Goal: Information Seeking & Learning: Learn about a topic

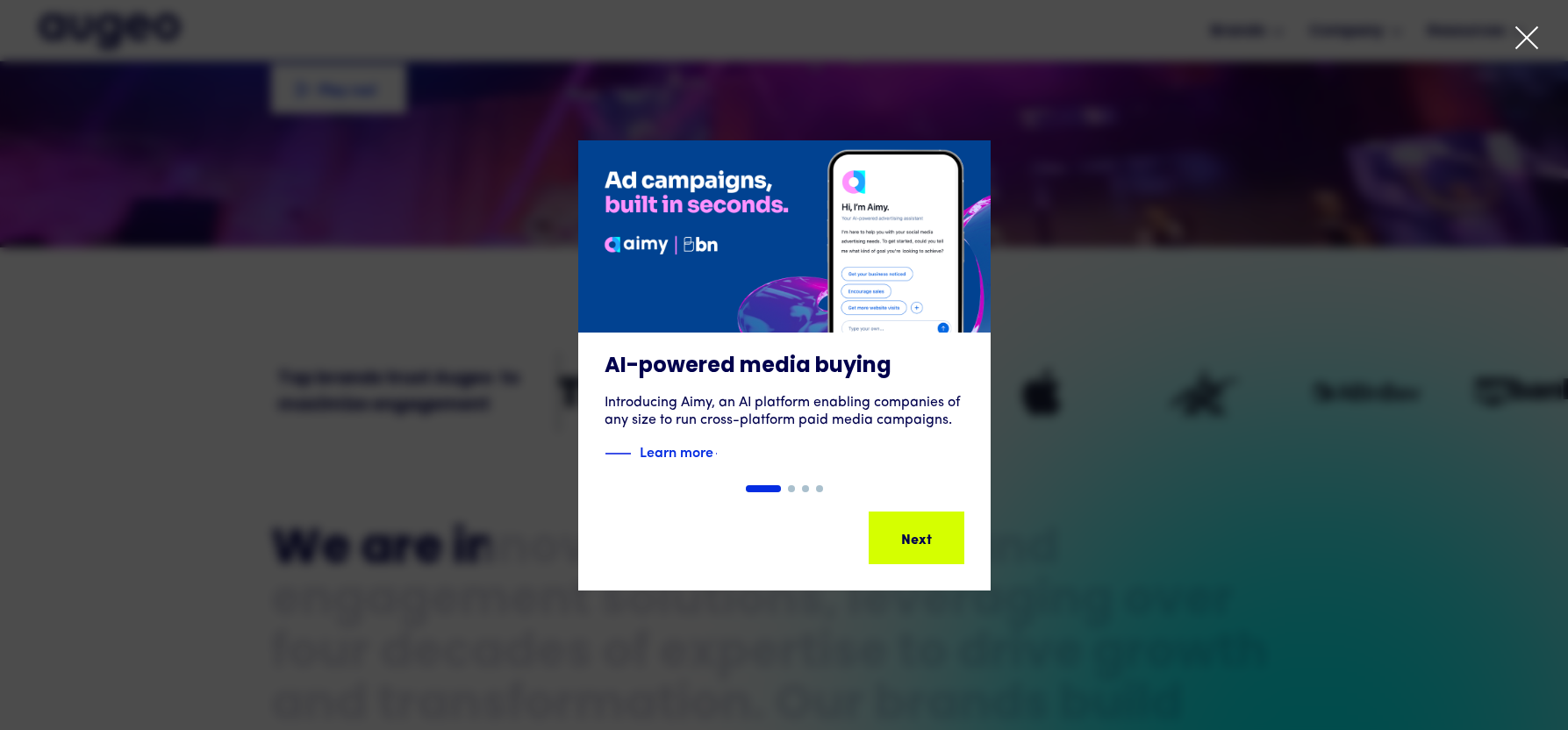
click at [1083, 422] on div "1 of 4" at bounding box center [784, 365] width 1568 height 451
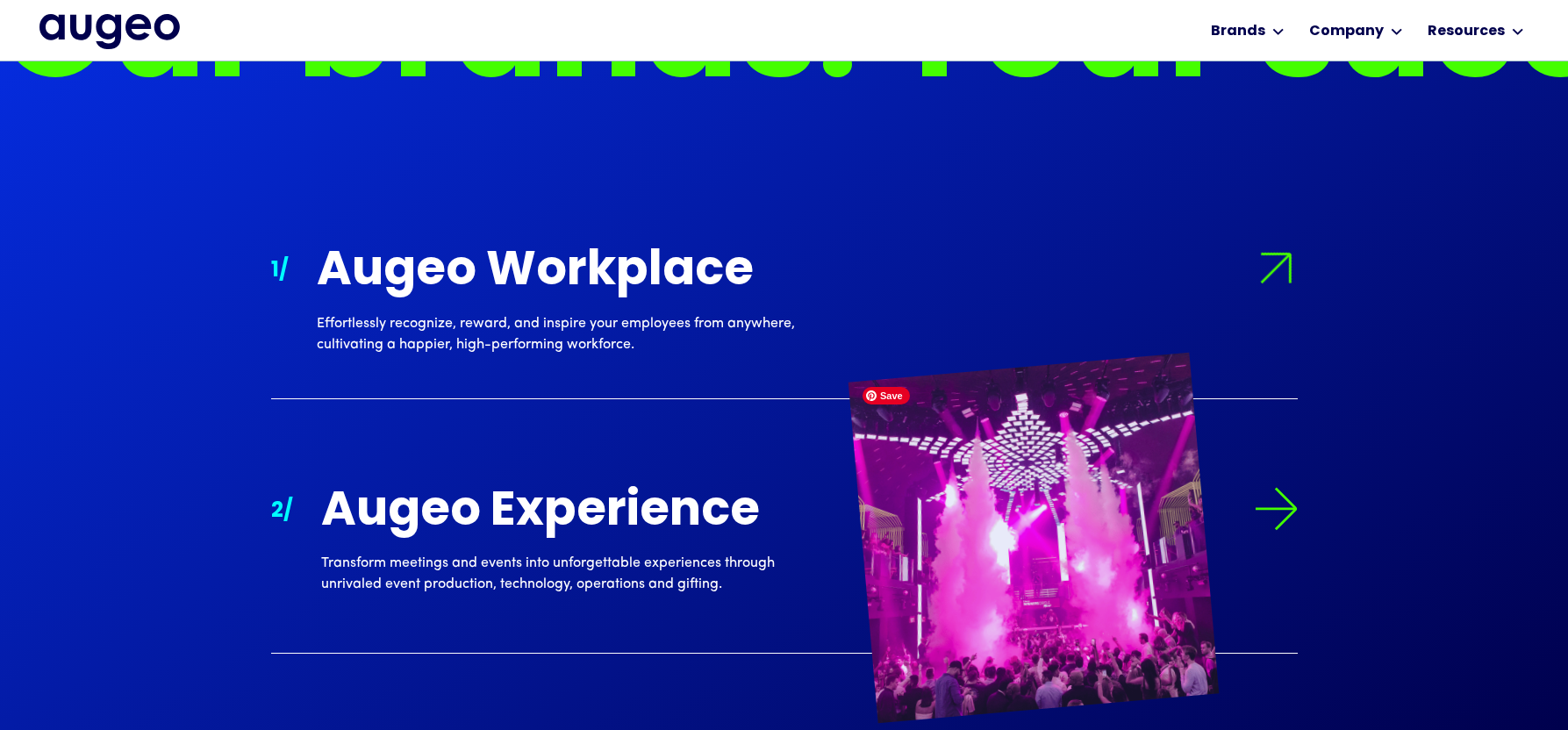
scroll to position [1598, 0]
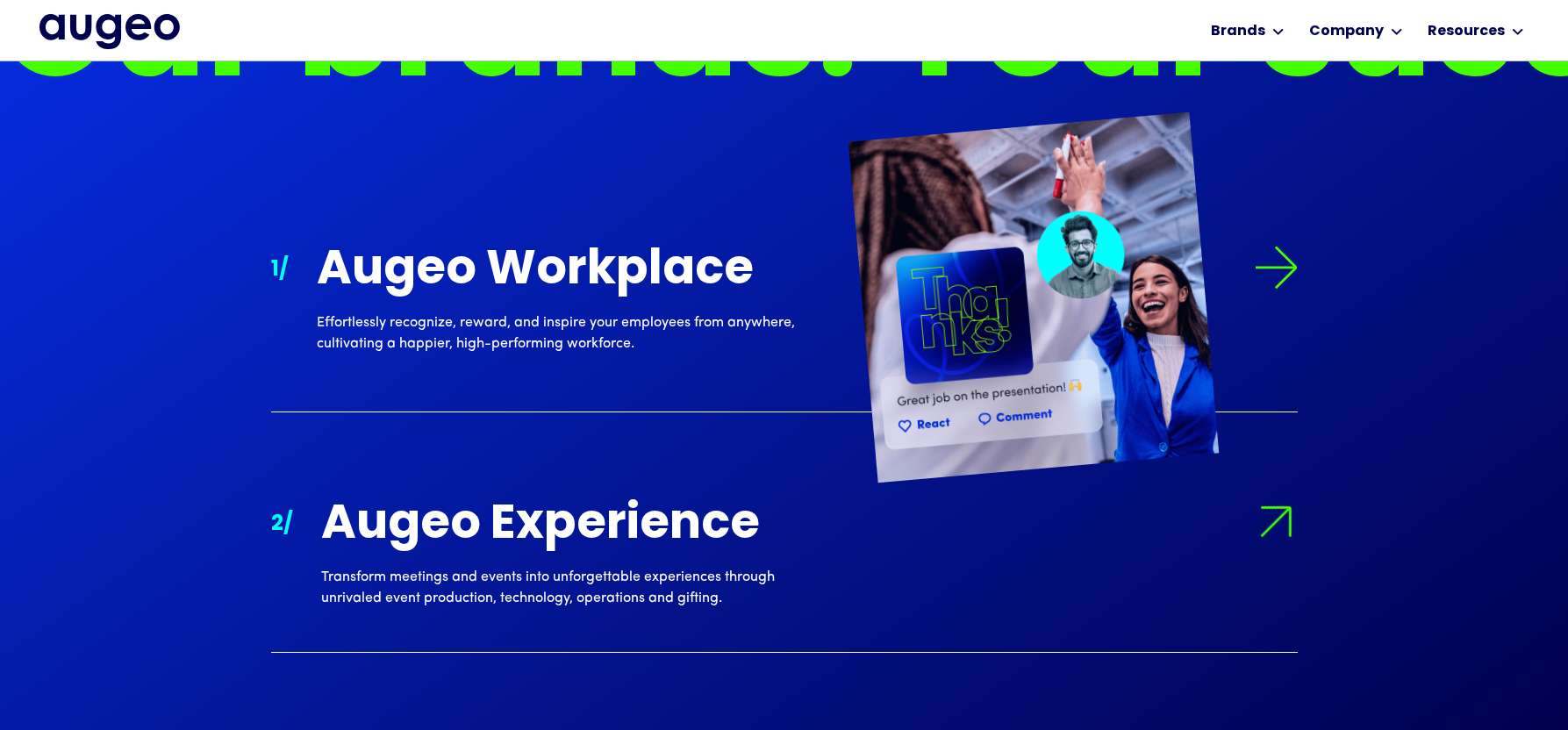
click at [1272, 261] on img at bounding box center [1275, 267] width 43 height 43
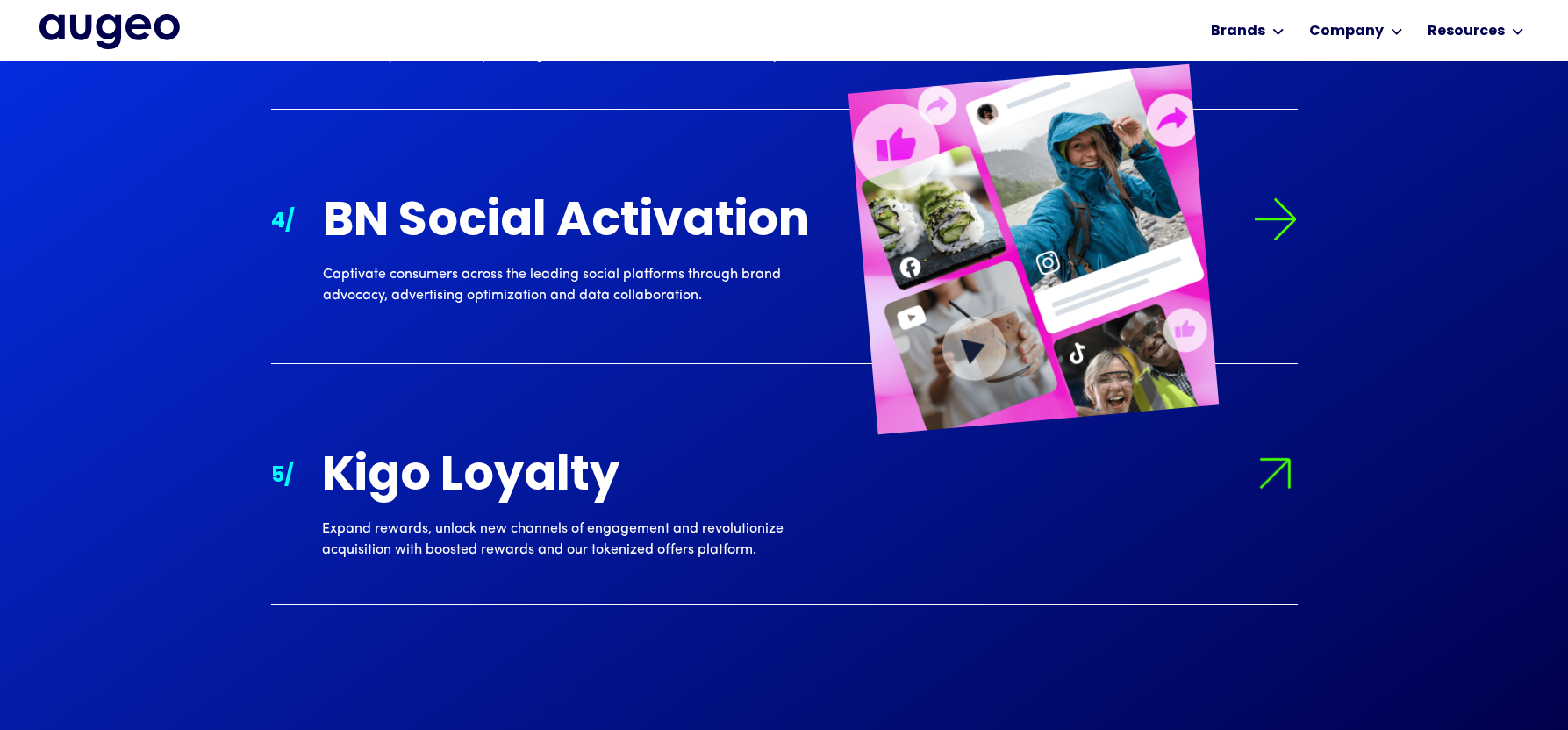
scroll to position [2387, 0]
click at [1276, 210] on img at bounding box center [1274, 220] width 43 height 43
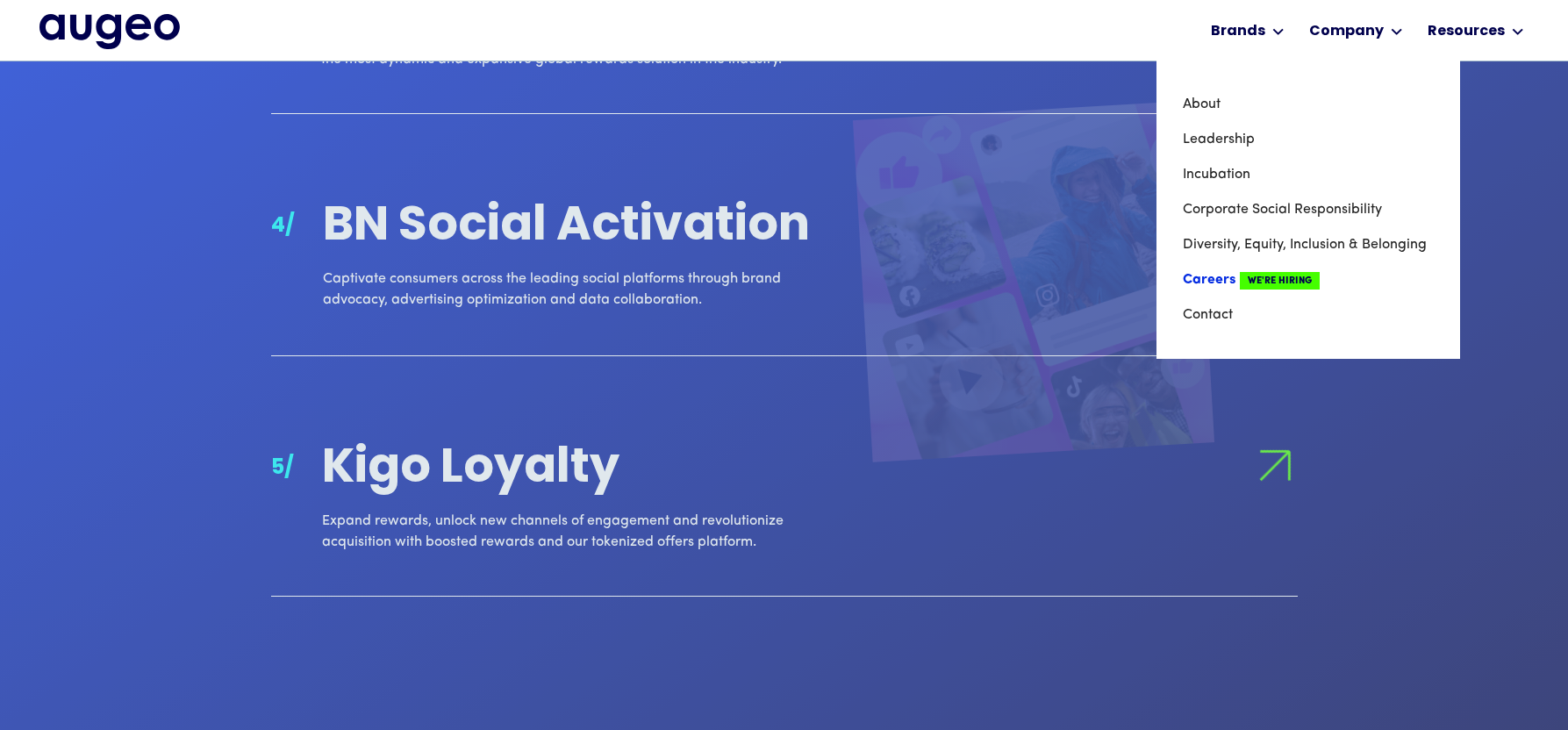
scroll to position [2383, 0]
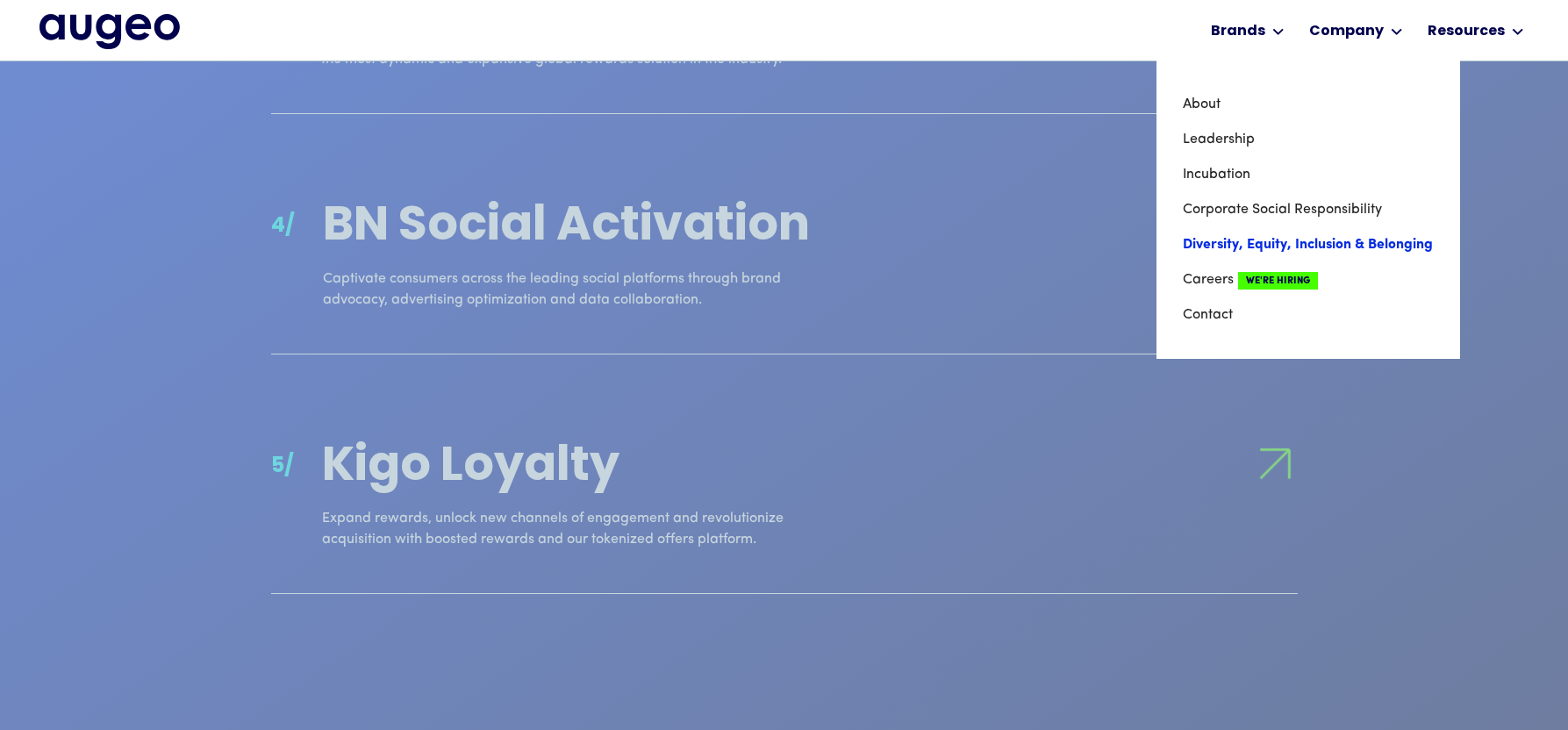
click at [1233, 257] on link "Diversity, Equity, Inclusion & Belonging" at bounding box center [1308, 245] width 251 height 35
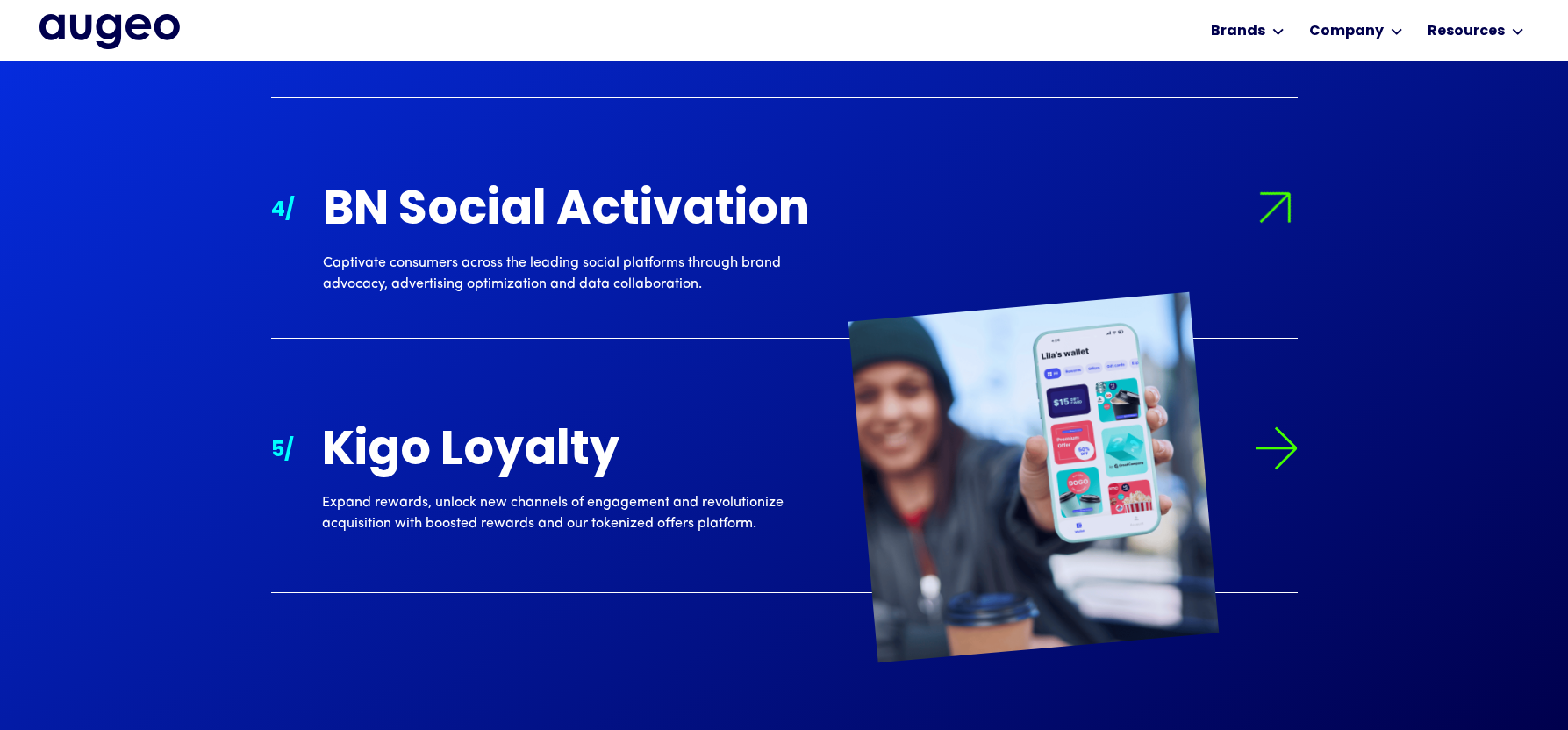
click at [615, 478] on div "Kigo Loyalty" at bounding box center [575, 452] width 506 height 51
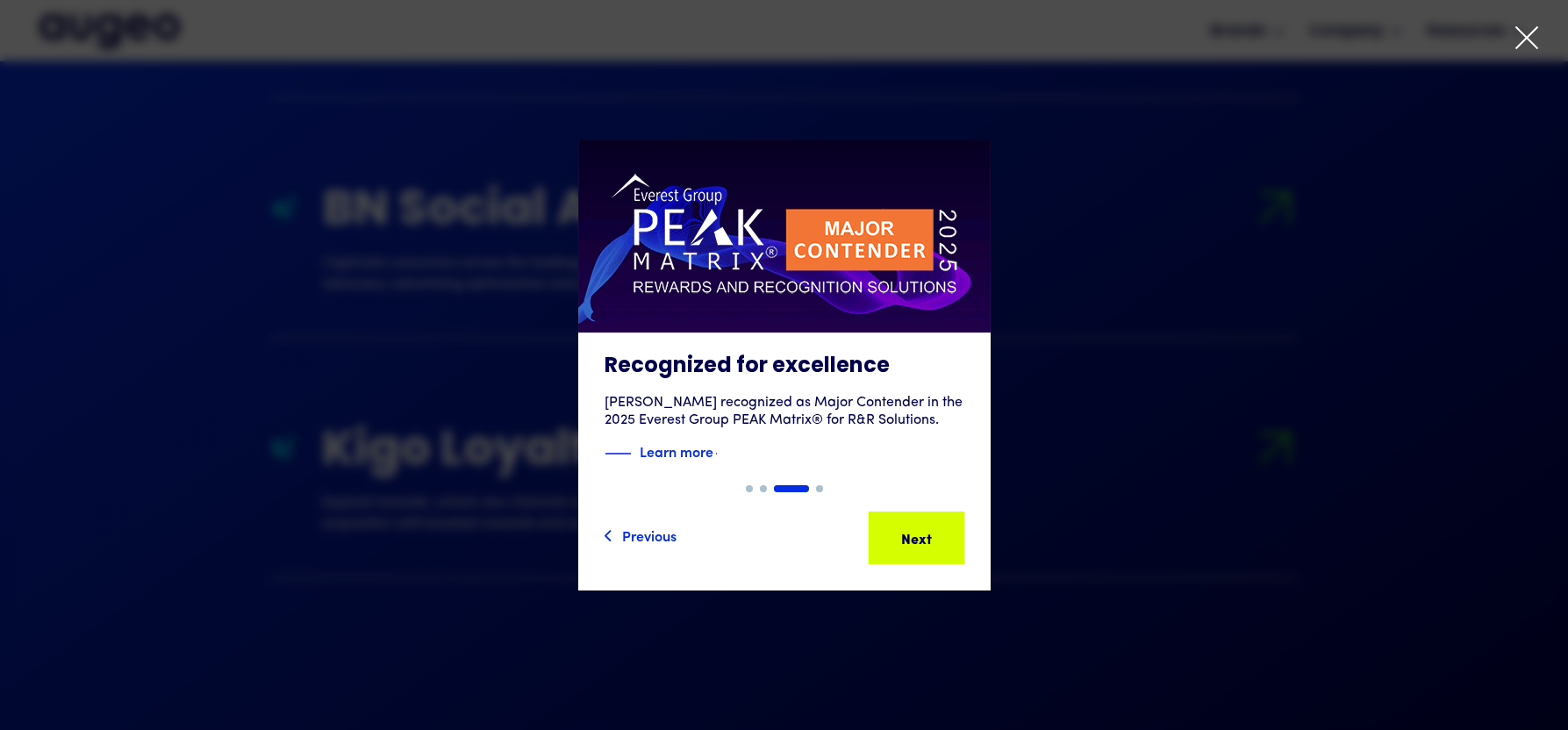
click at [1296, 122] on div "Slide 3 of 4. AI-powered media buying Introducing Aimy, an AI platform enabling…" at bounding box center [784, 365] width 1568 height 547
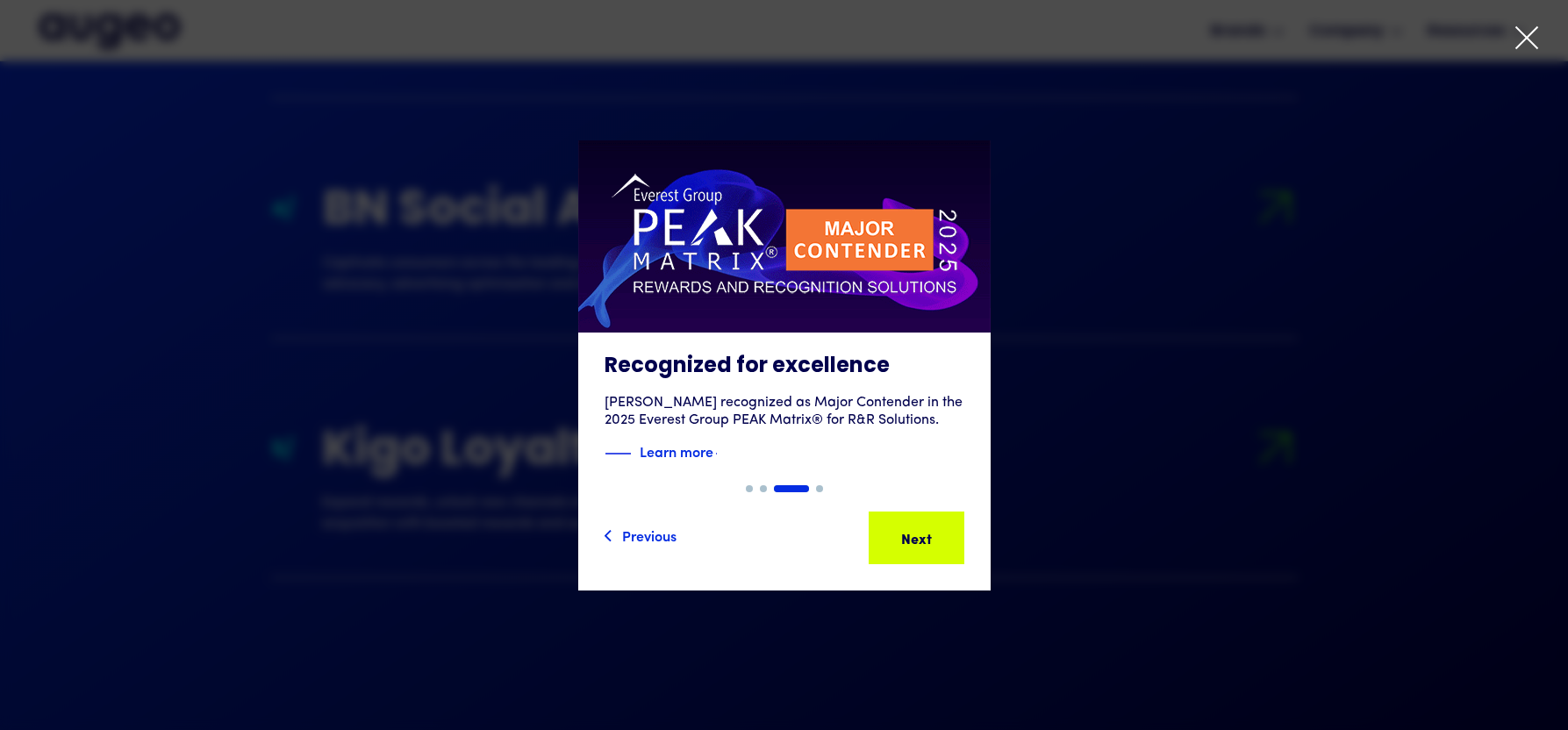
click at [1533, 29] on icon at bounding box center [1527, 38] width 27 height 27
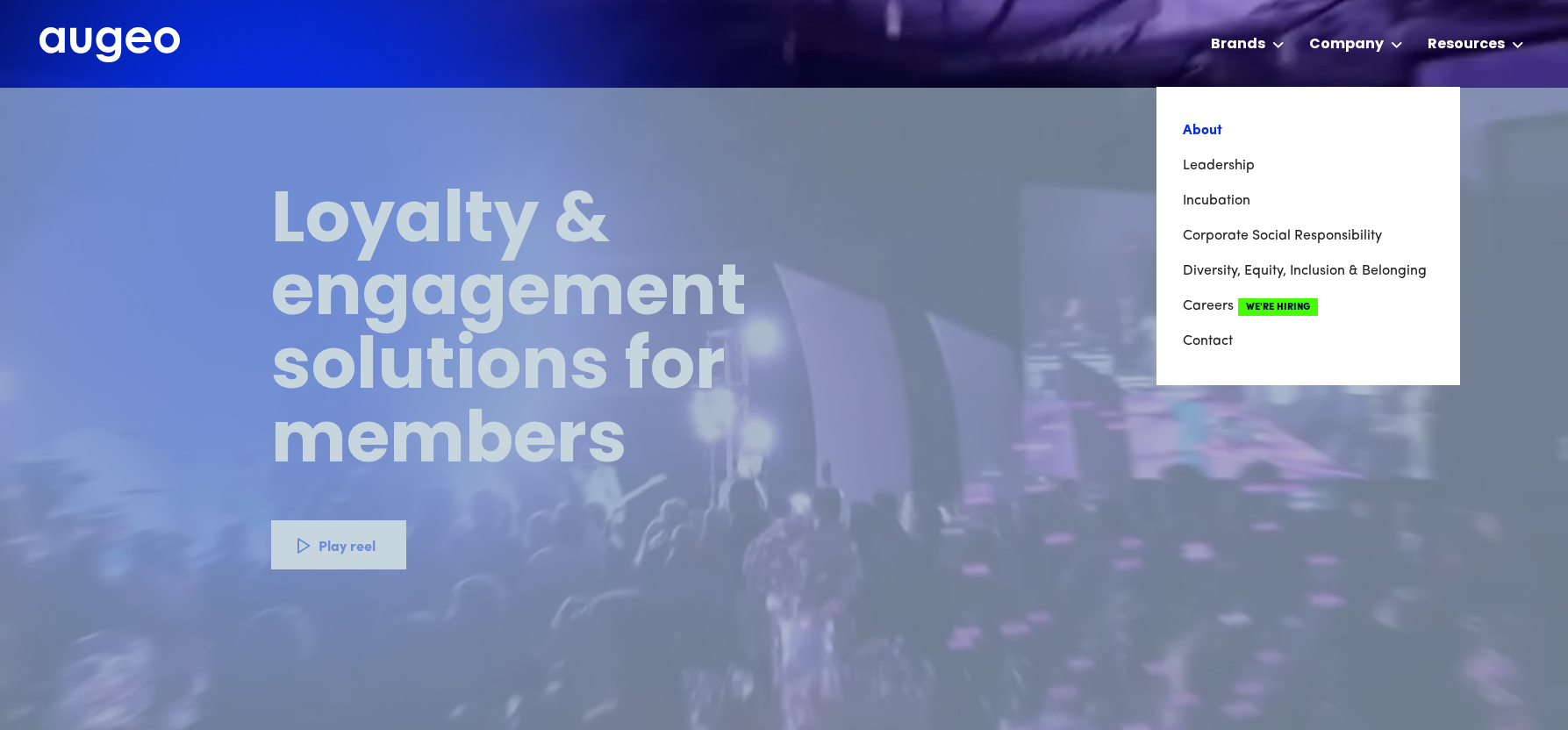
click at [1206, 137] on link "About" at bounding box center [1308, 131] width 251 height 35
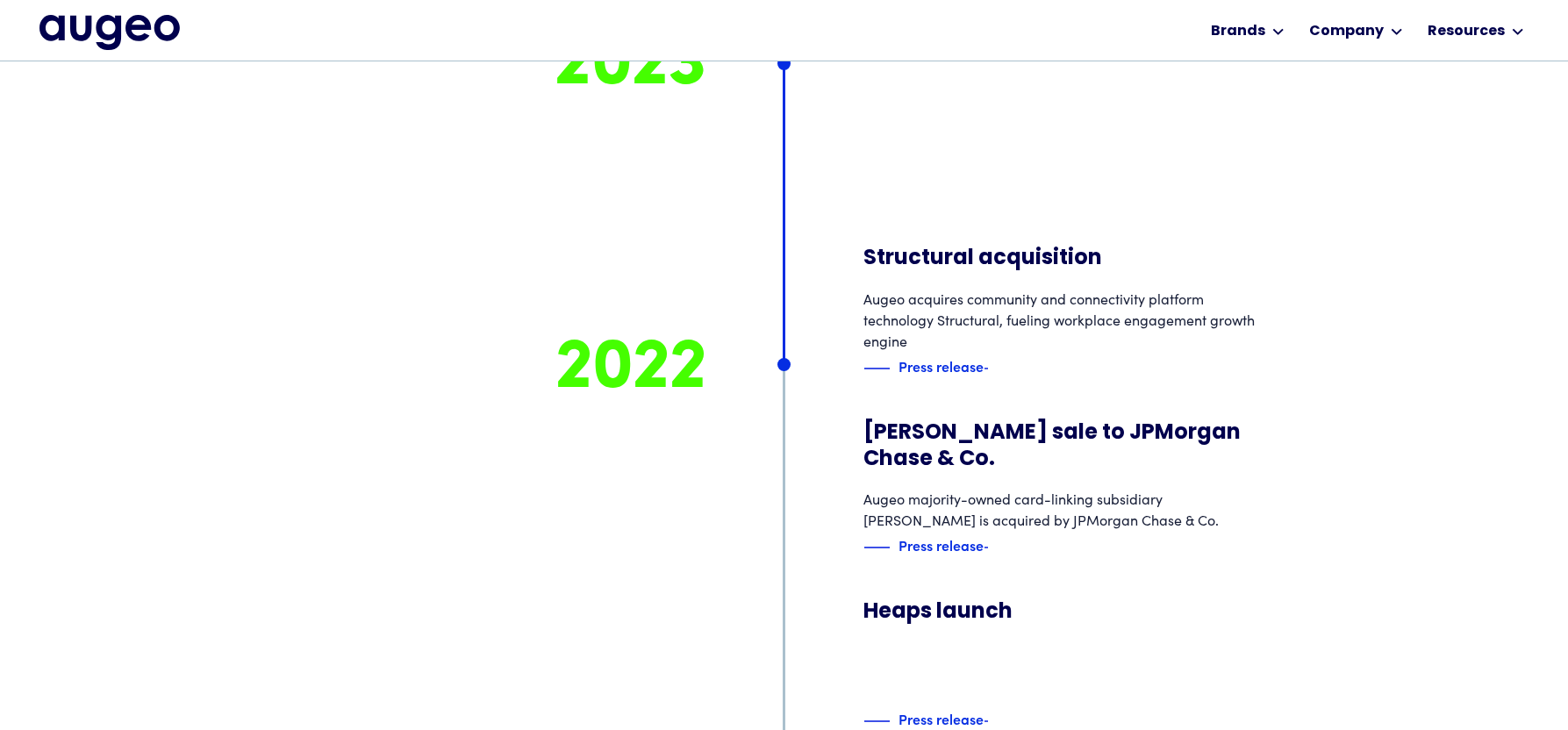
scroll to position [7791, 0]
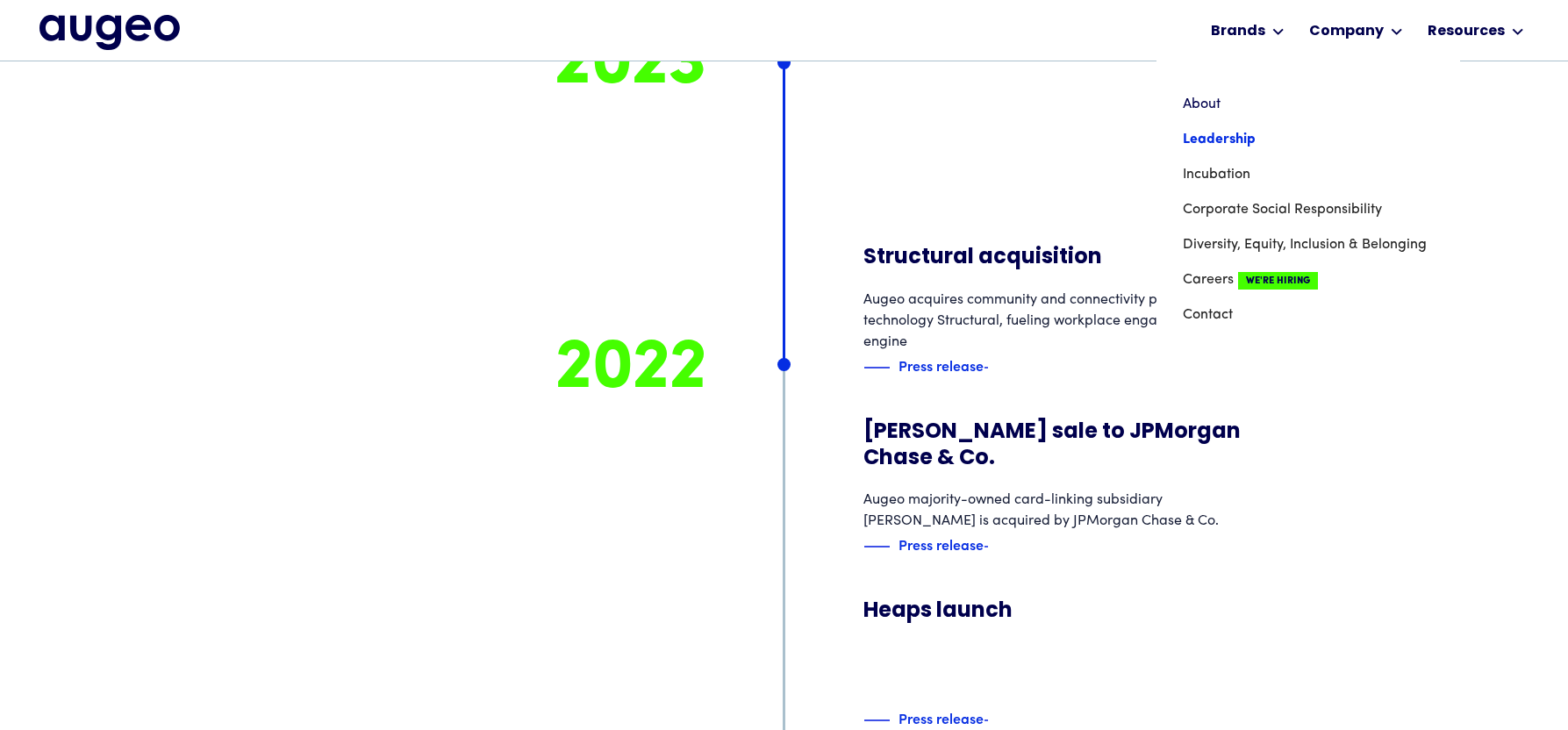
click at [1213, 141] on link "Leadership" at bounding box center [1308, 140] width 251 height 35
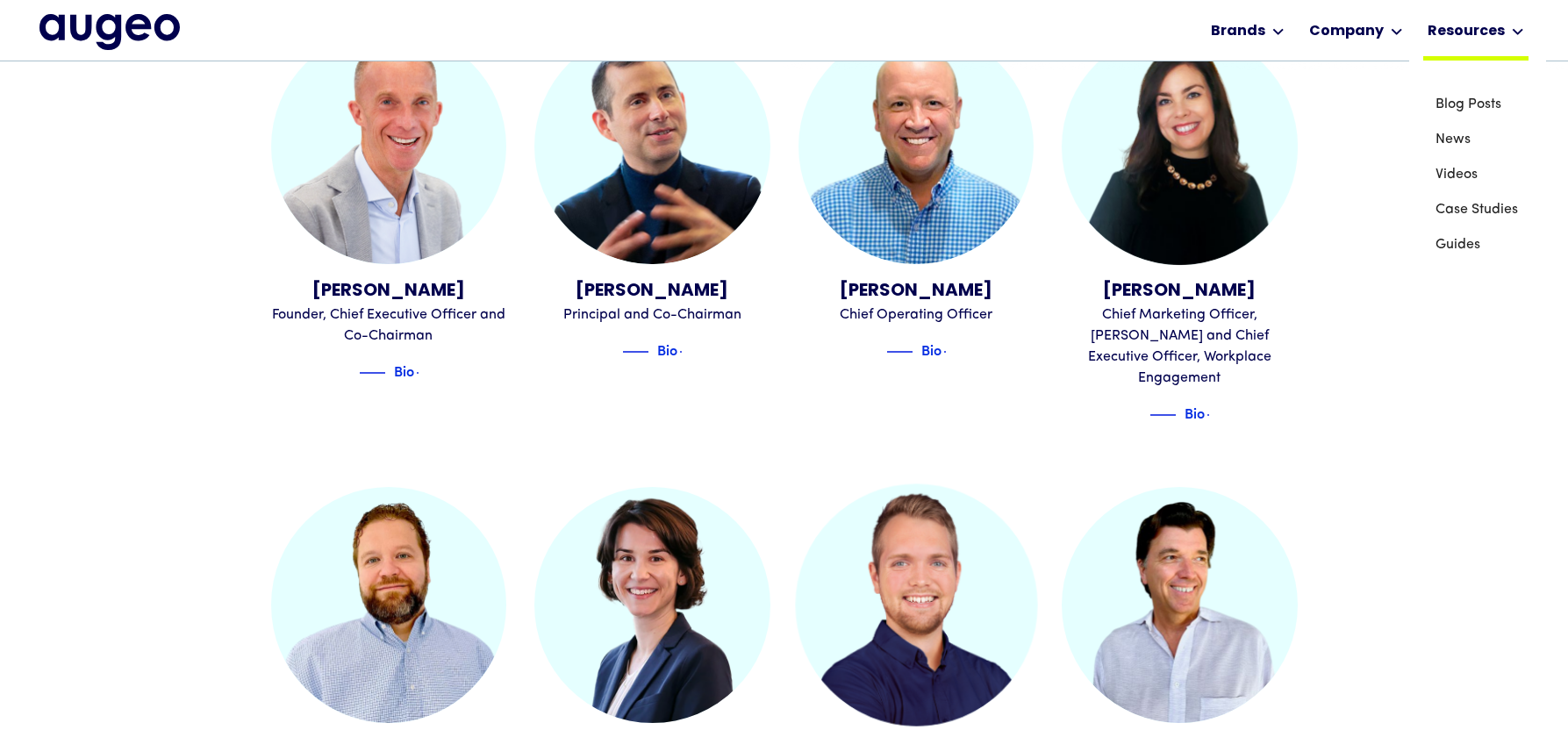
scroll to position [617, 0]
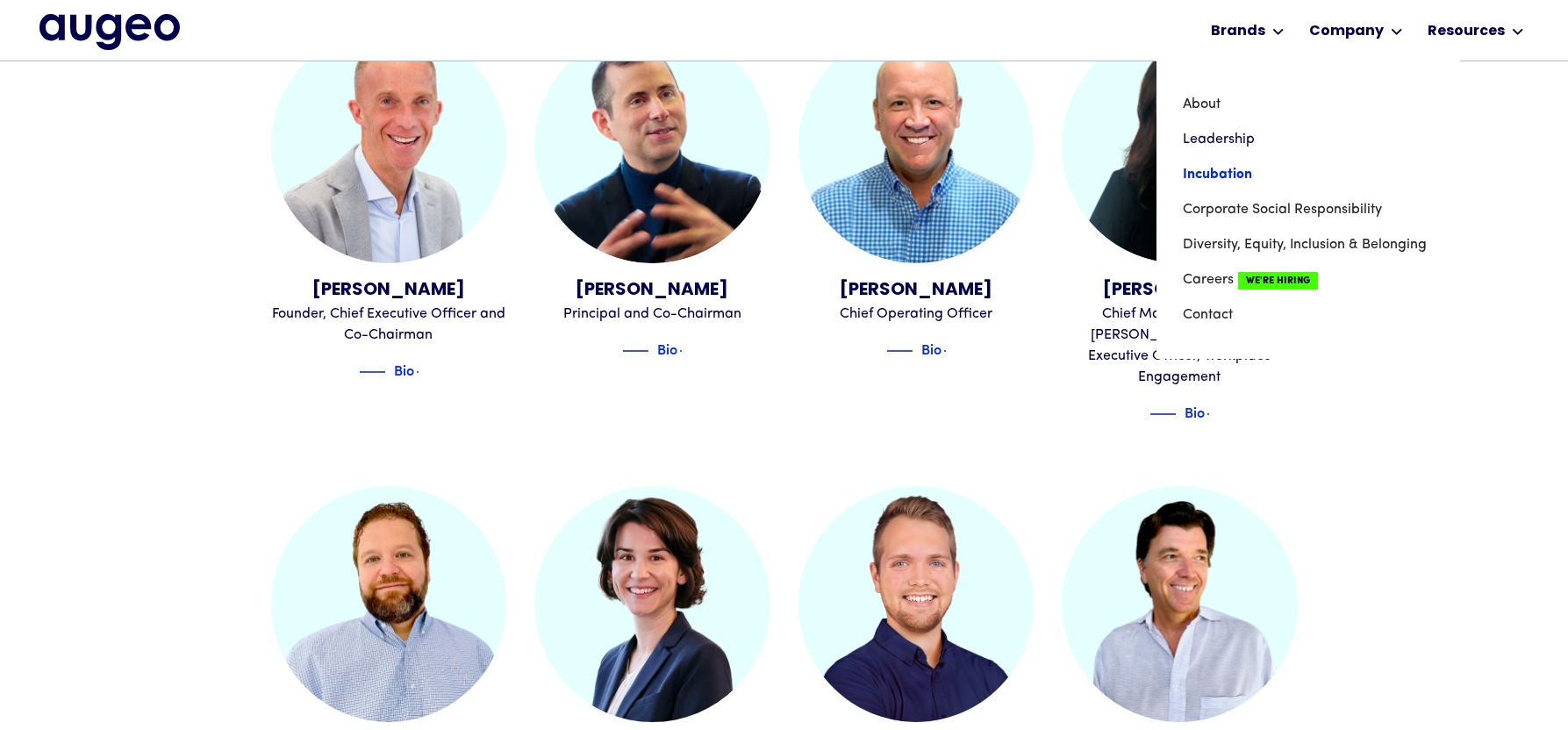
click at [1222, 171] on link "Incubation" at bounding box center [1308, 175] width 251 height 35
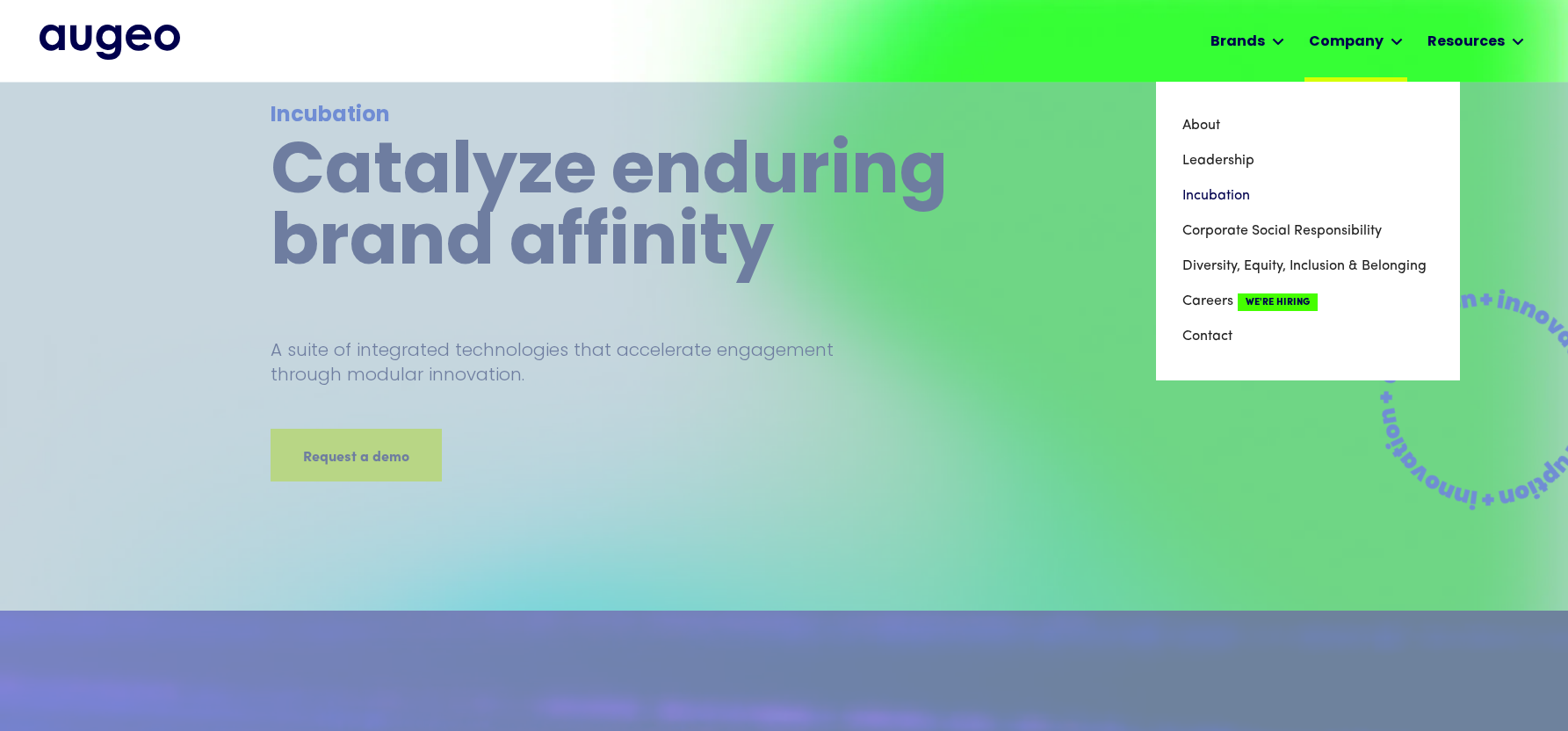
scroll to position [57, 0]
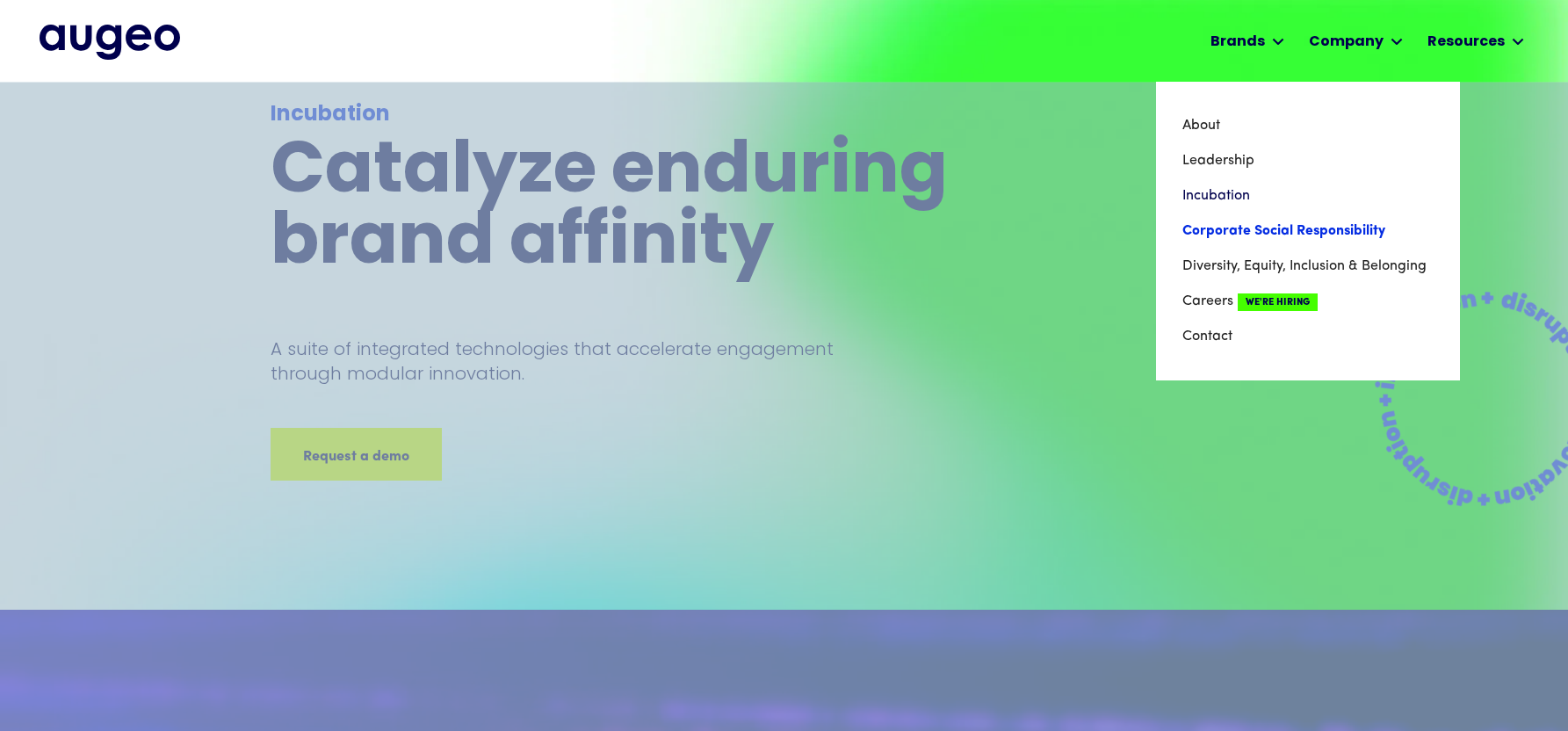
click at [1239, 225] on link "Corporate Social Responsibility" at bounding box center [1308, 231] width 251 height 36
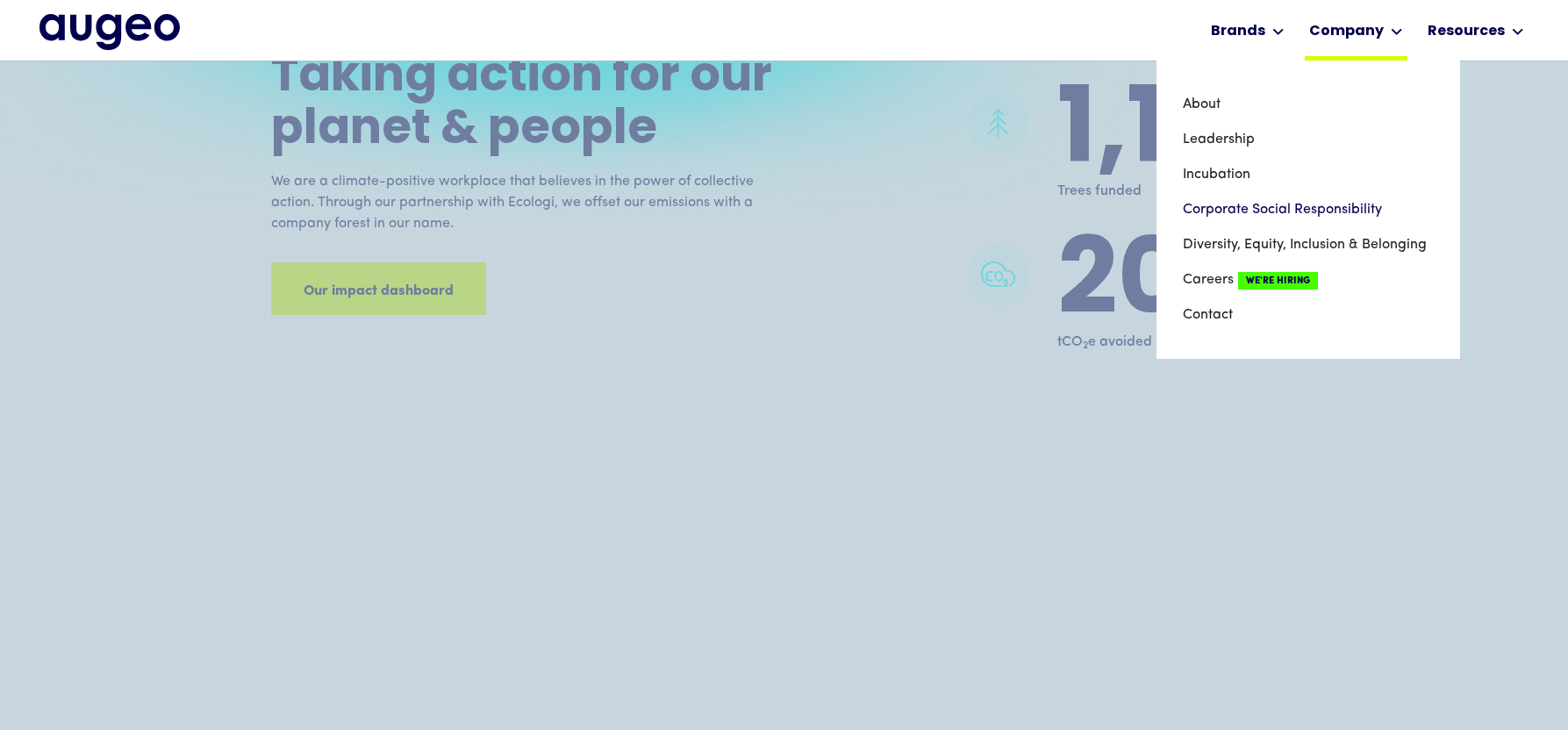
scroll to position [1473, 0]
click at [1221, 245] on link "Diversity, Equity, Inclusion & Belonging" at bounding box center [1308, 245] width 251 height 35
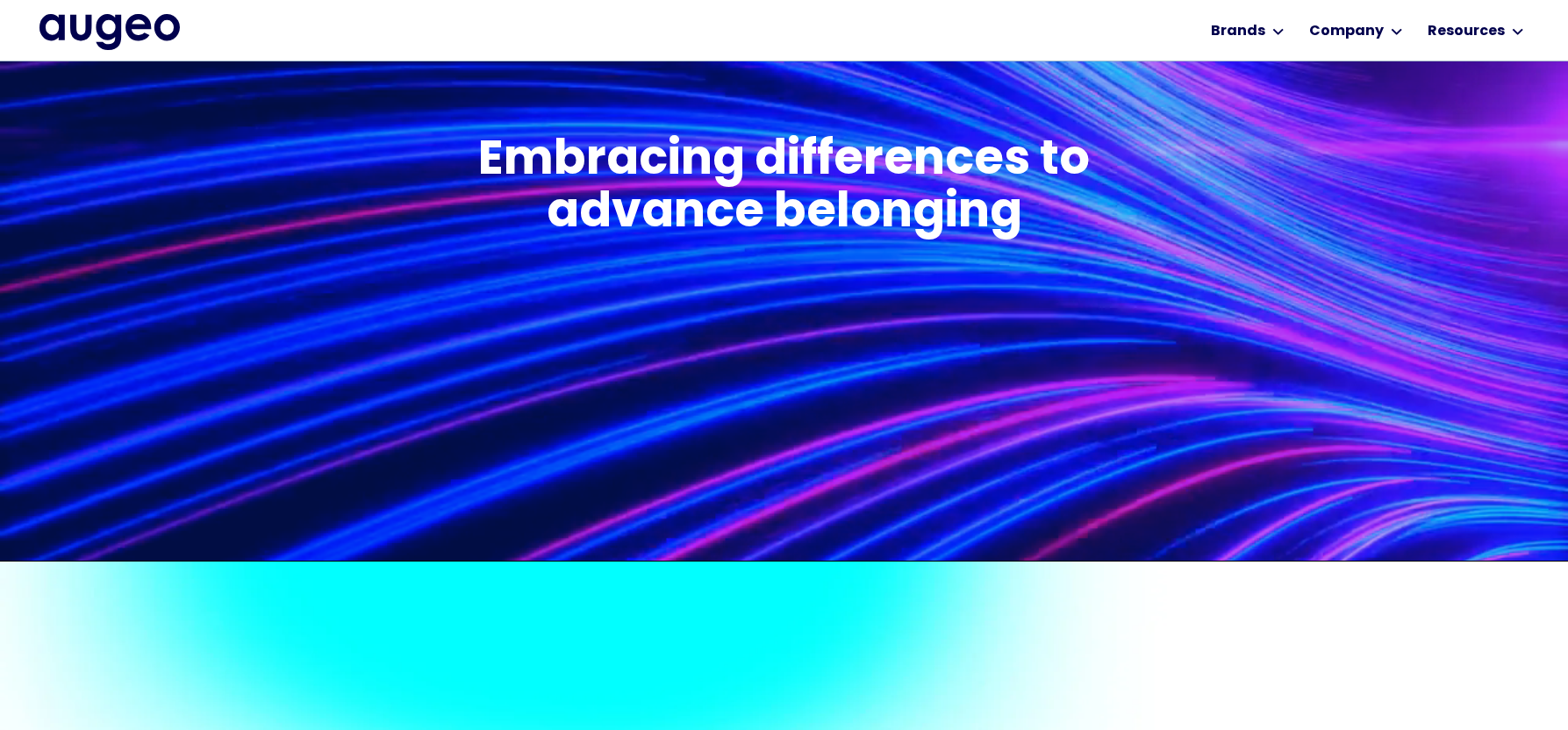
scroll to position [816, 0]
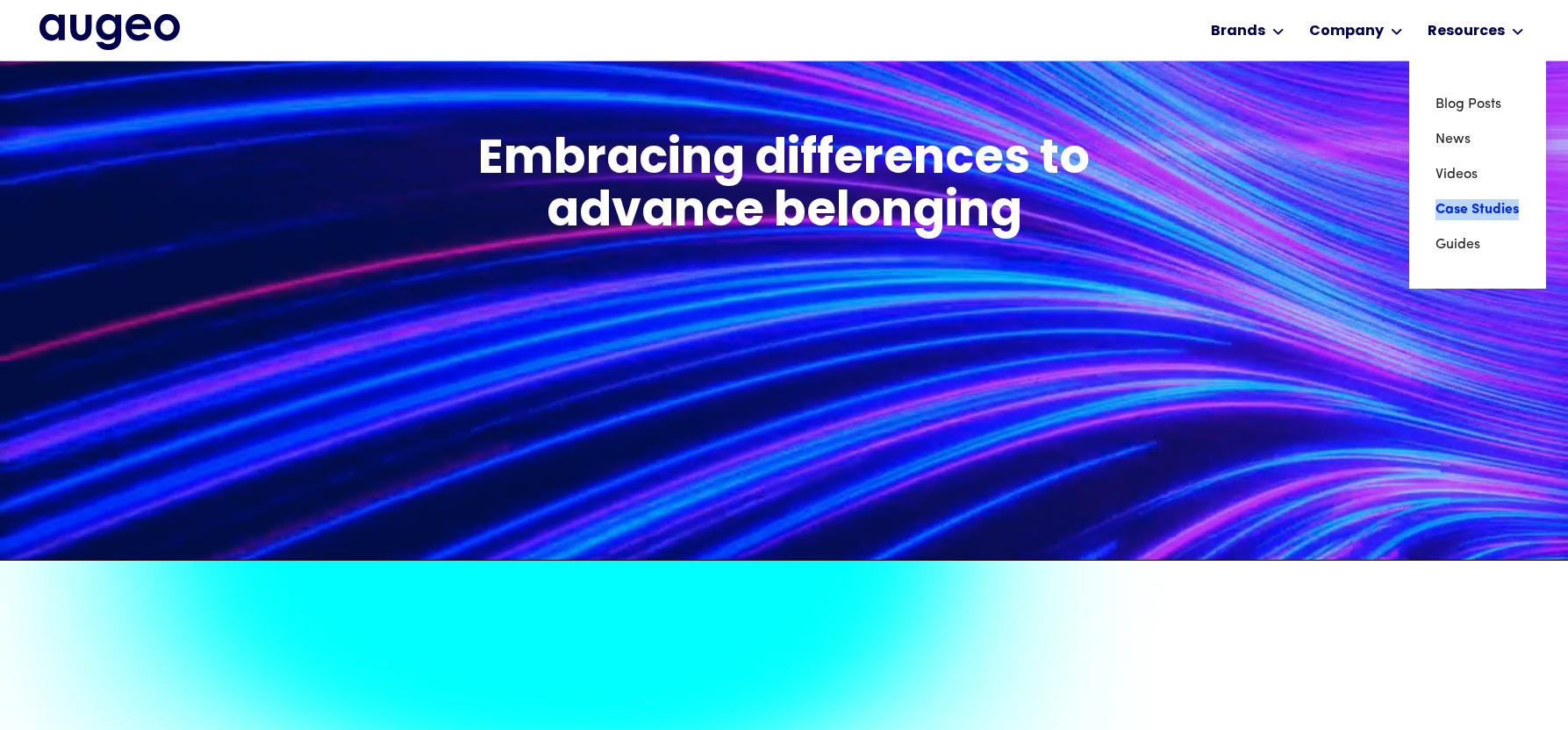
click at [1475, 209] on link "Case Studies" at bounding box center [1477, 210] width 84 height 35
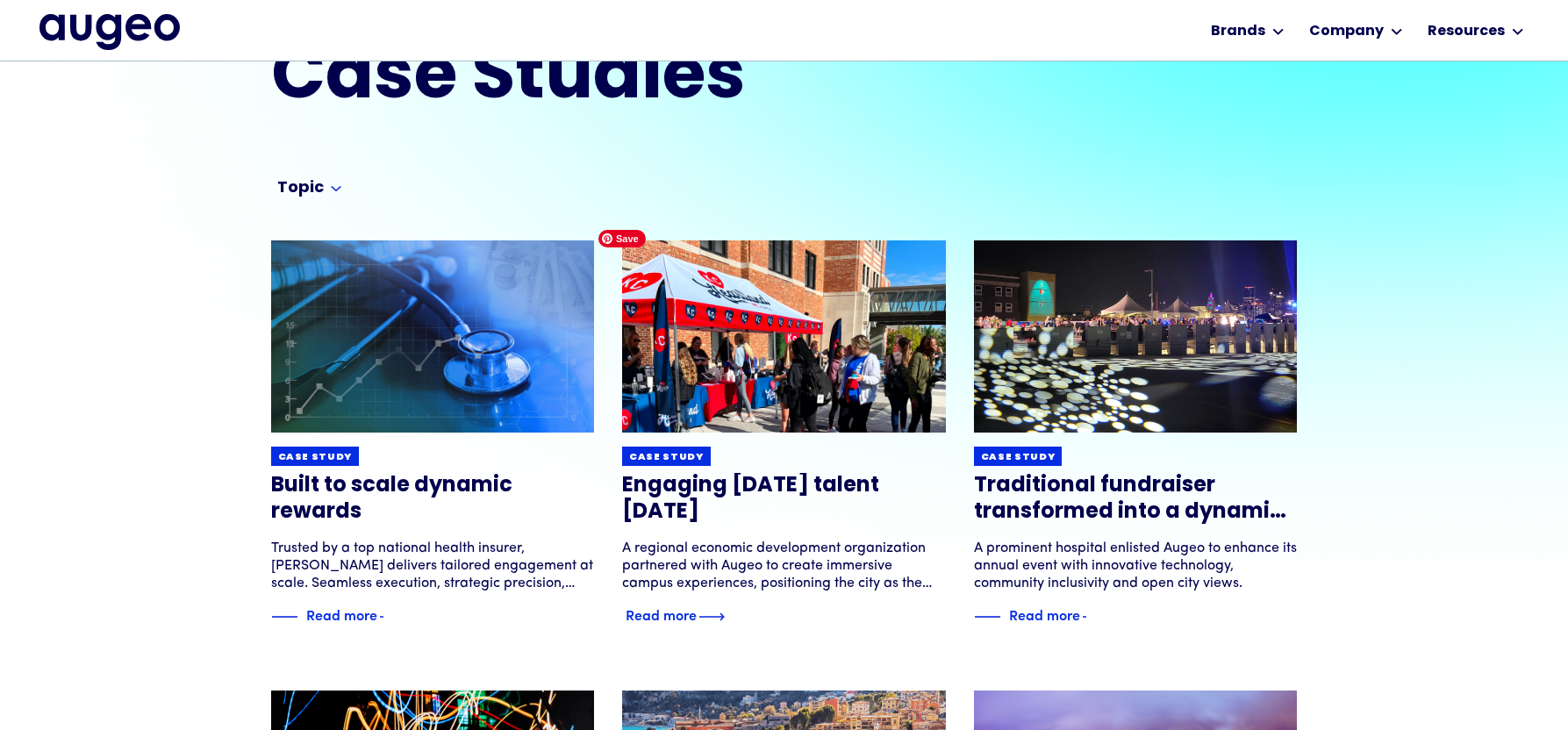
scroll to position [88, 0]
click at [799, 381] on img at bounding box center [783, 336] width 388 height 231
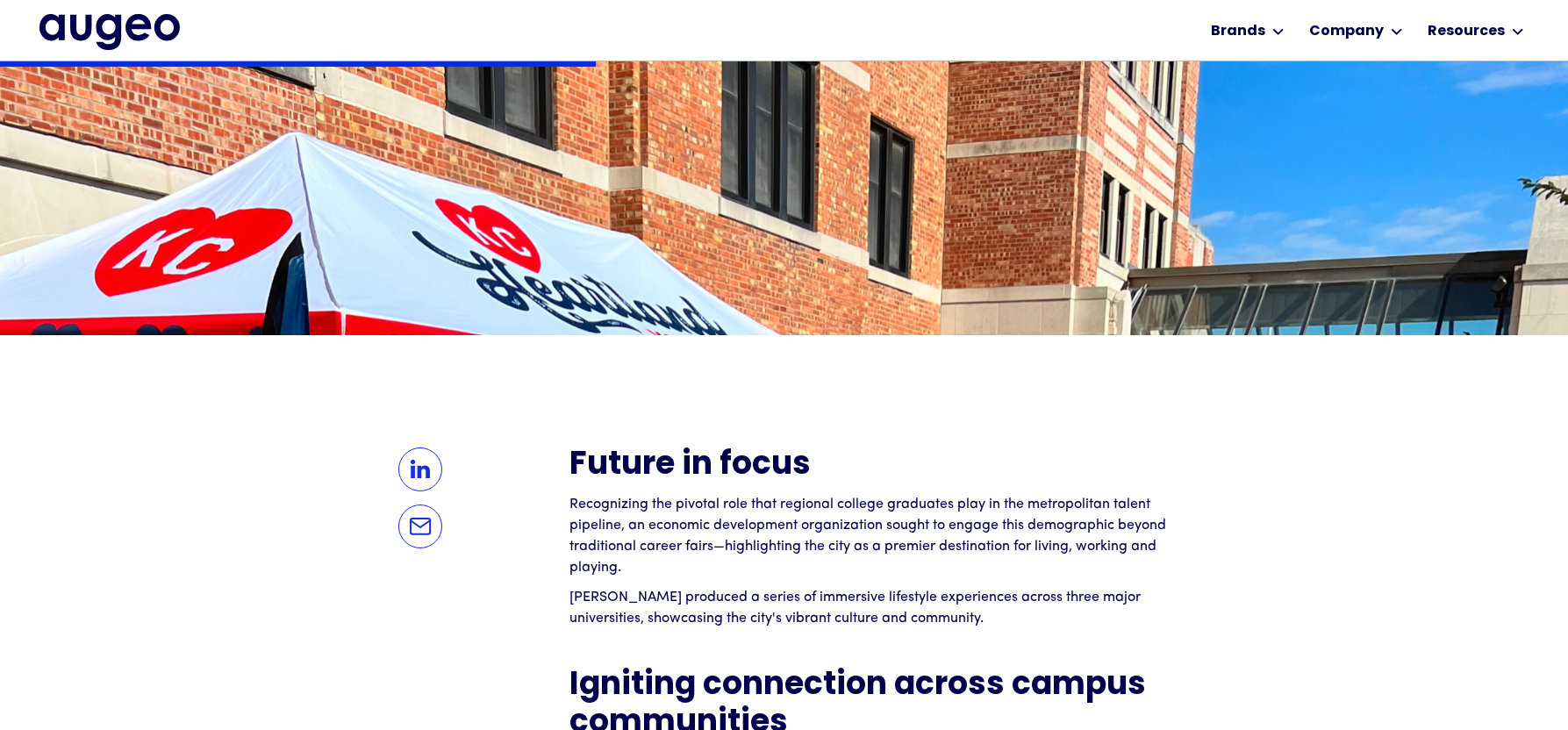
scroll to position [1144, 0]
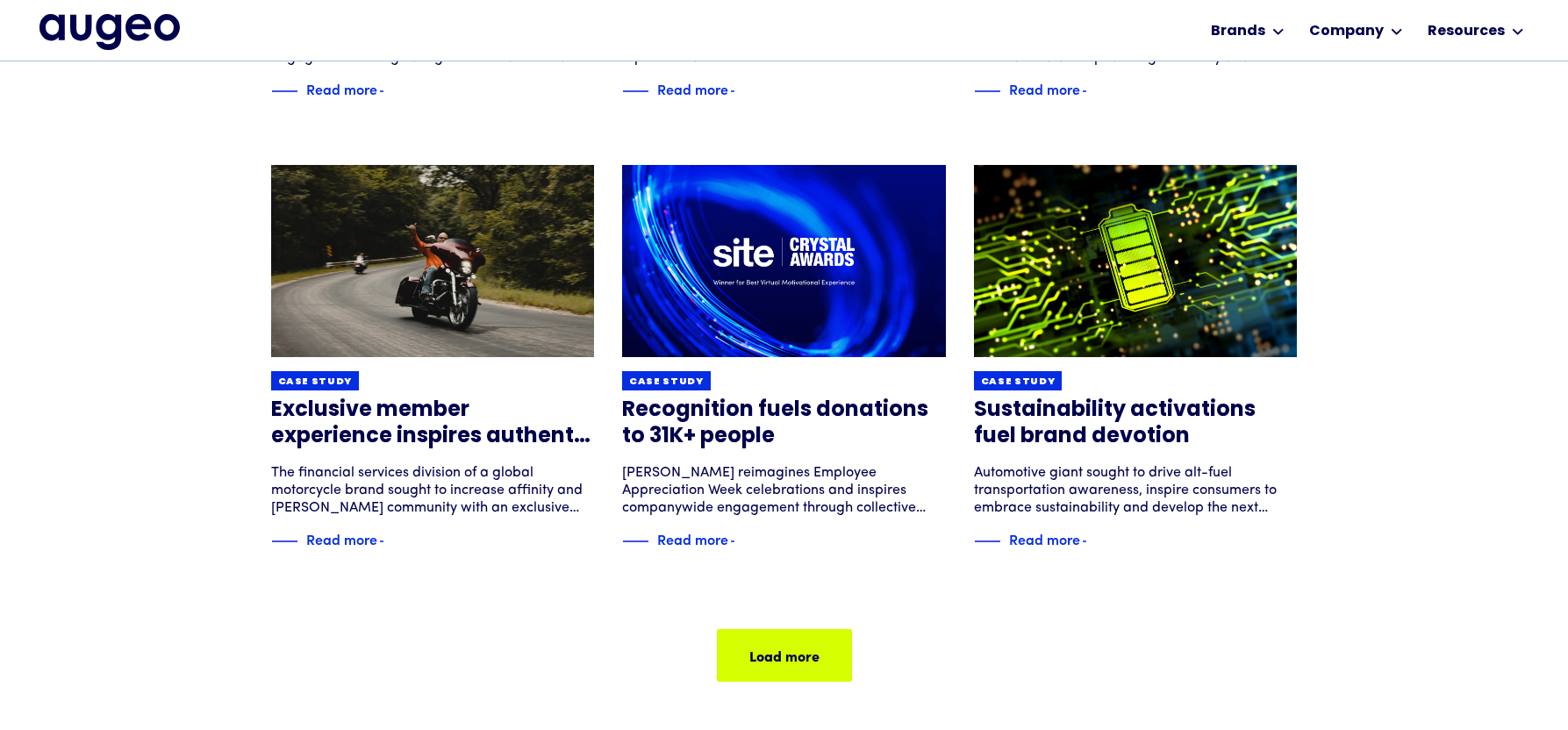
scroll to position [1063, 0]
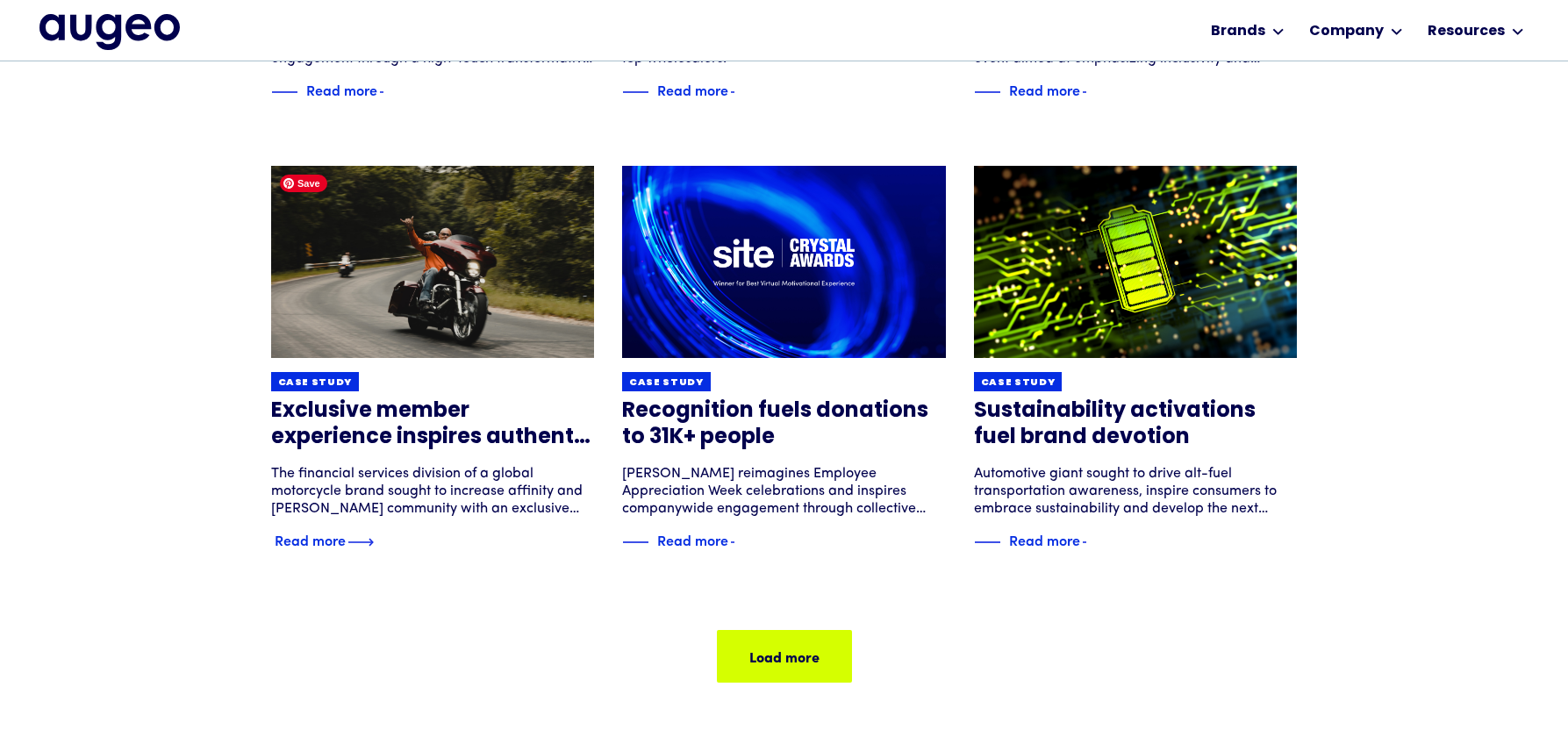
click at [466, 239] on img at bounding box center [432, 262] width 388 height 231
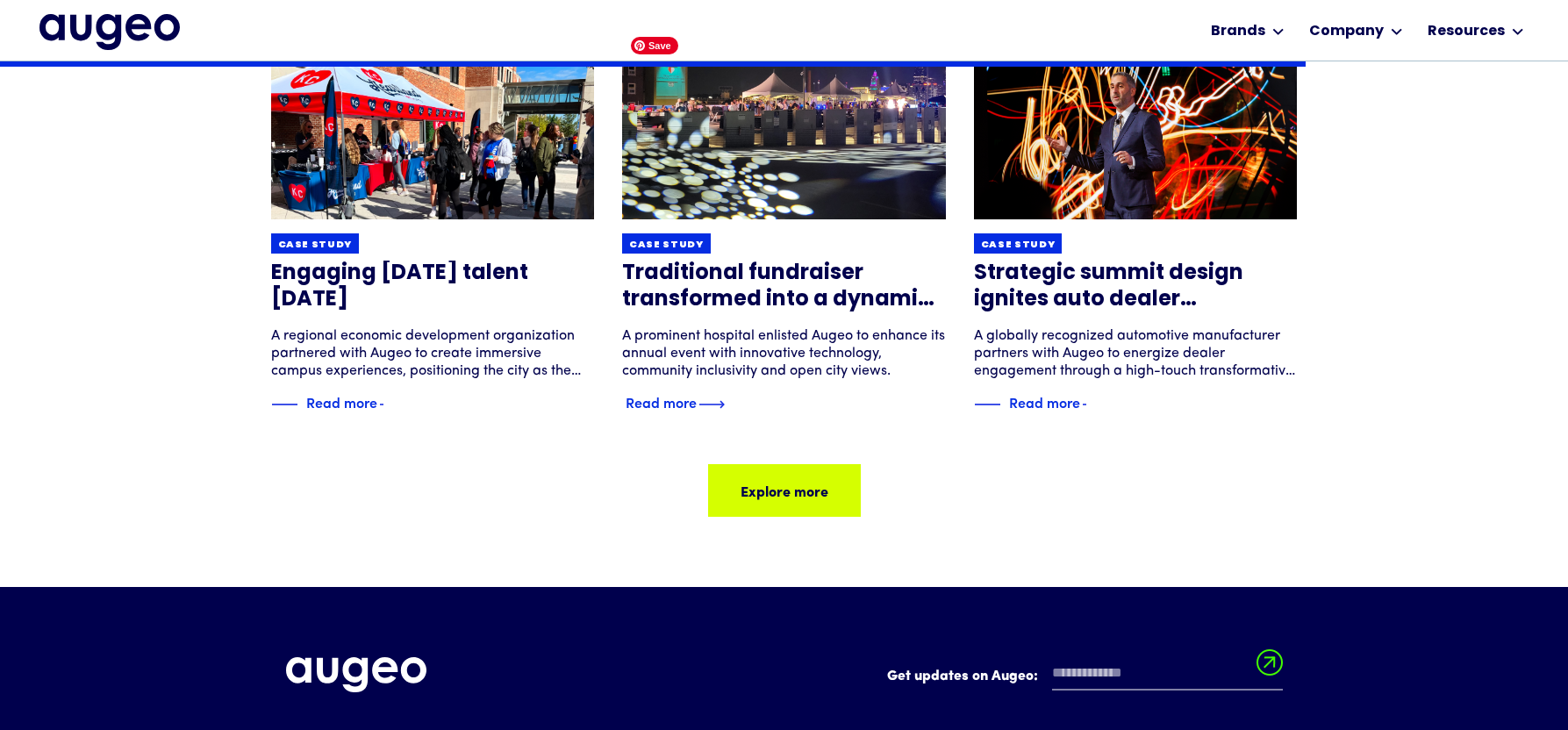
scroll to position [2399, 0]
click at [685, 173] on img at bounding box center [783, 124] width 388 height 231
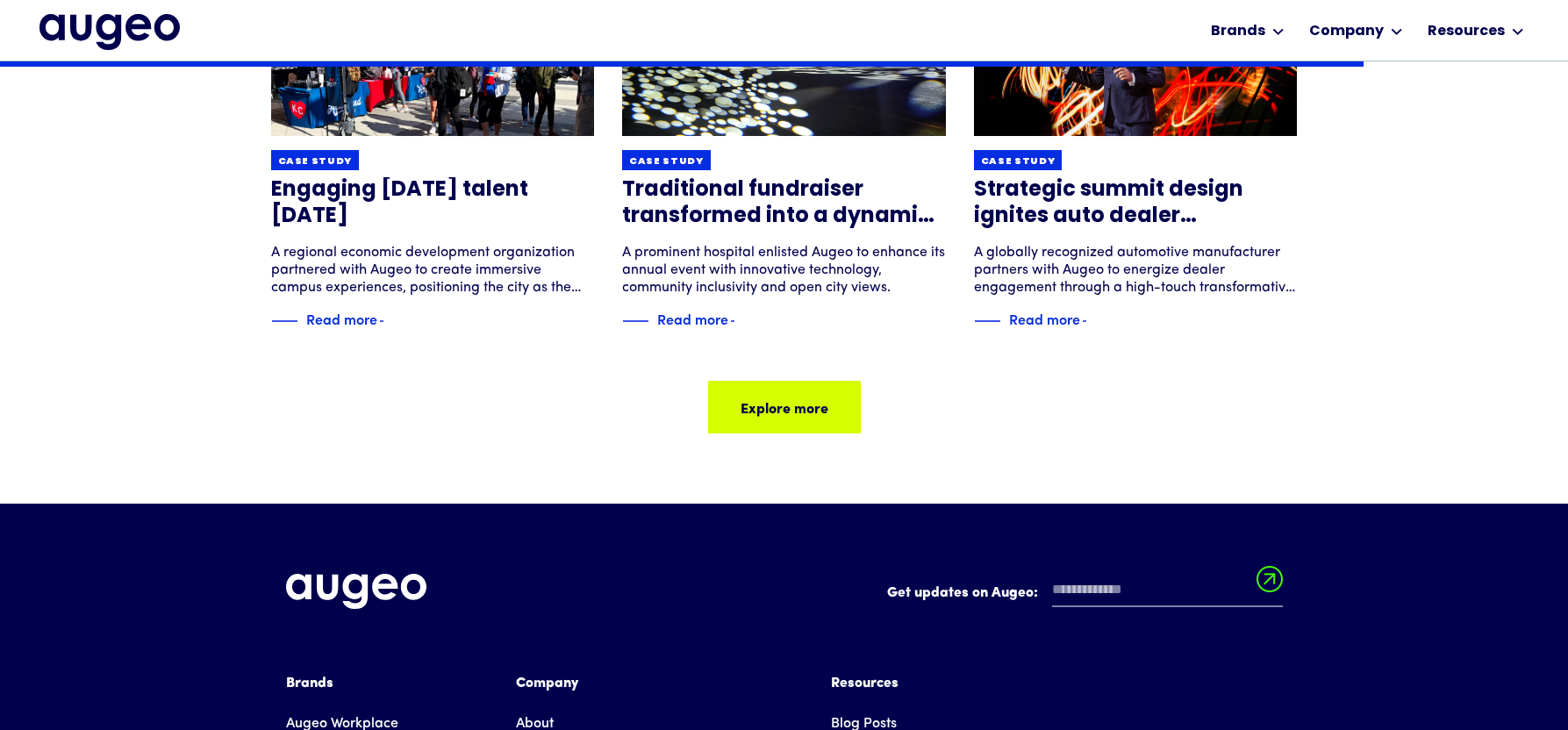
scroll to position [2661, 0]
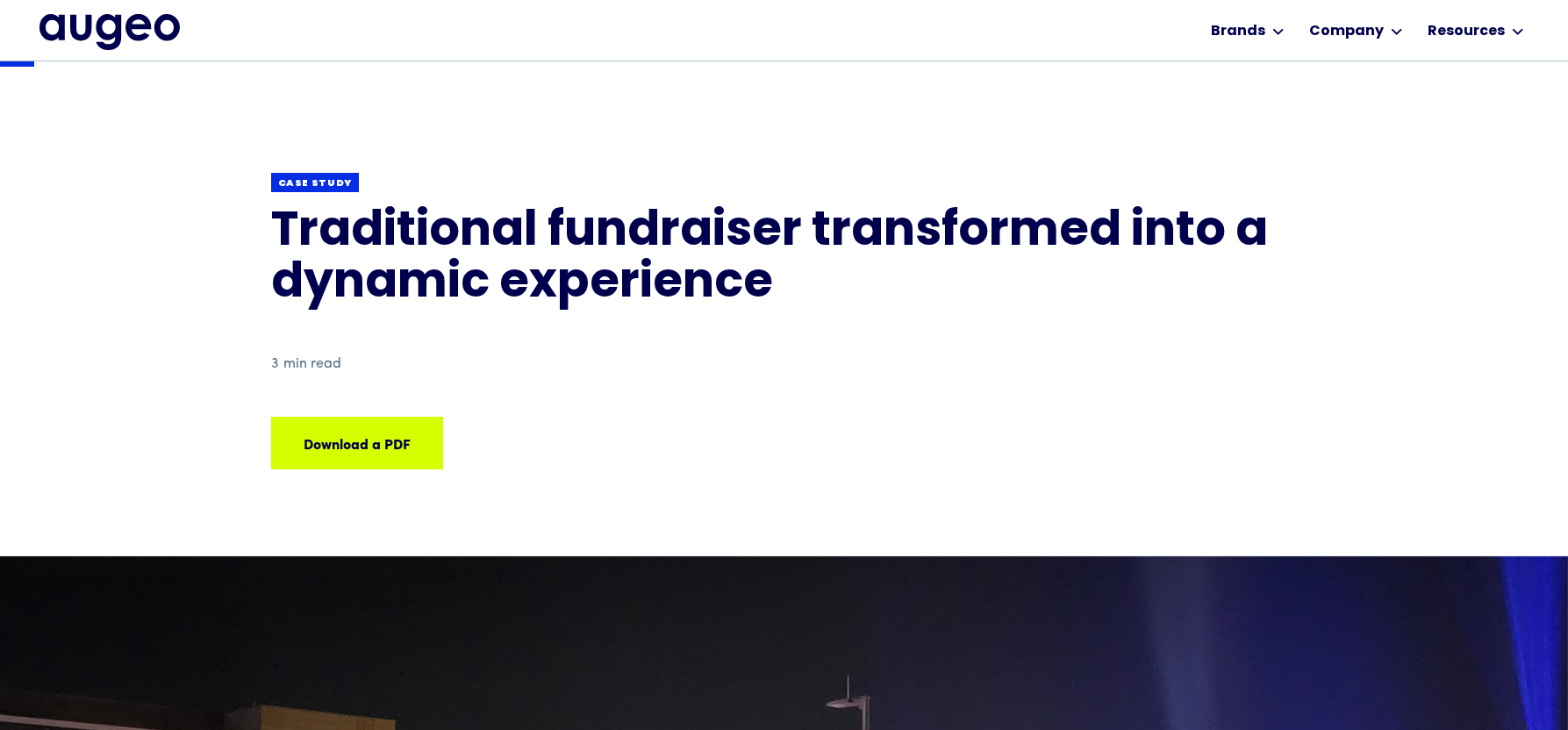
click at [126, 41] on img "home" at bounding box center [110, 32] width 140 height 35
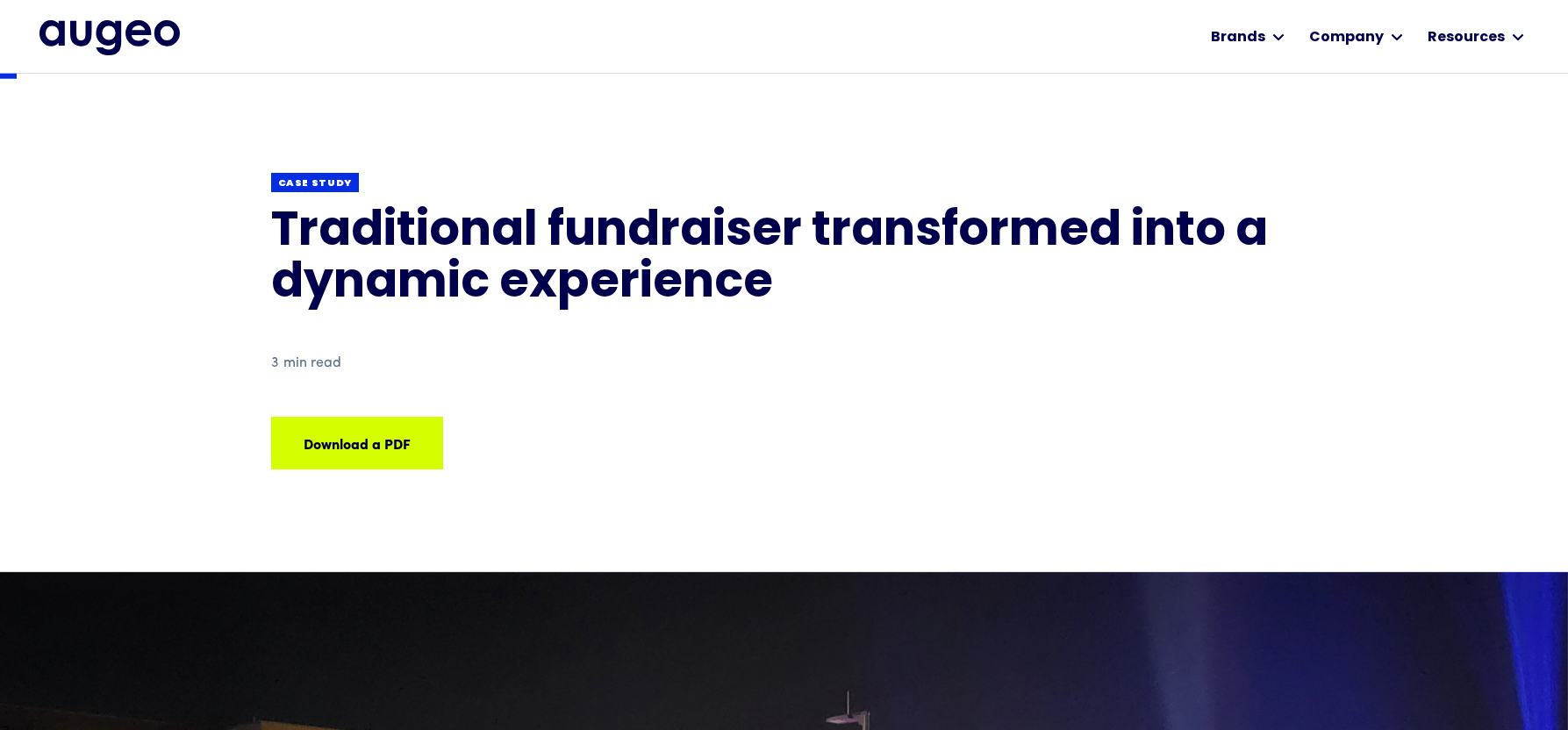
scroll to position [20, 0]
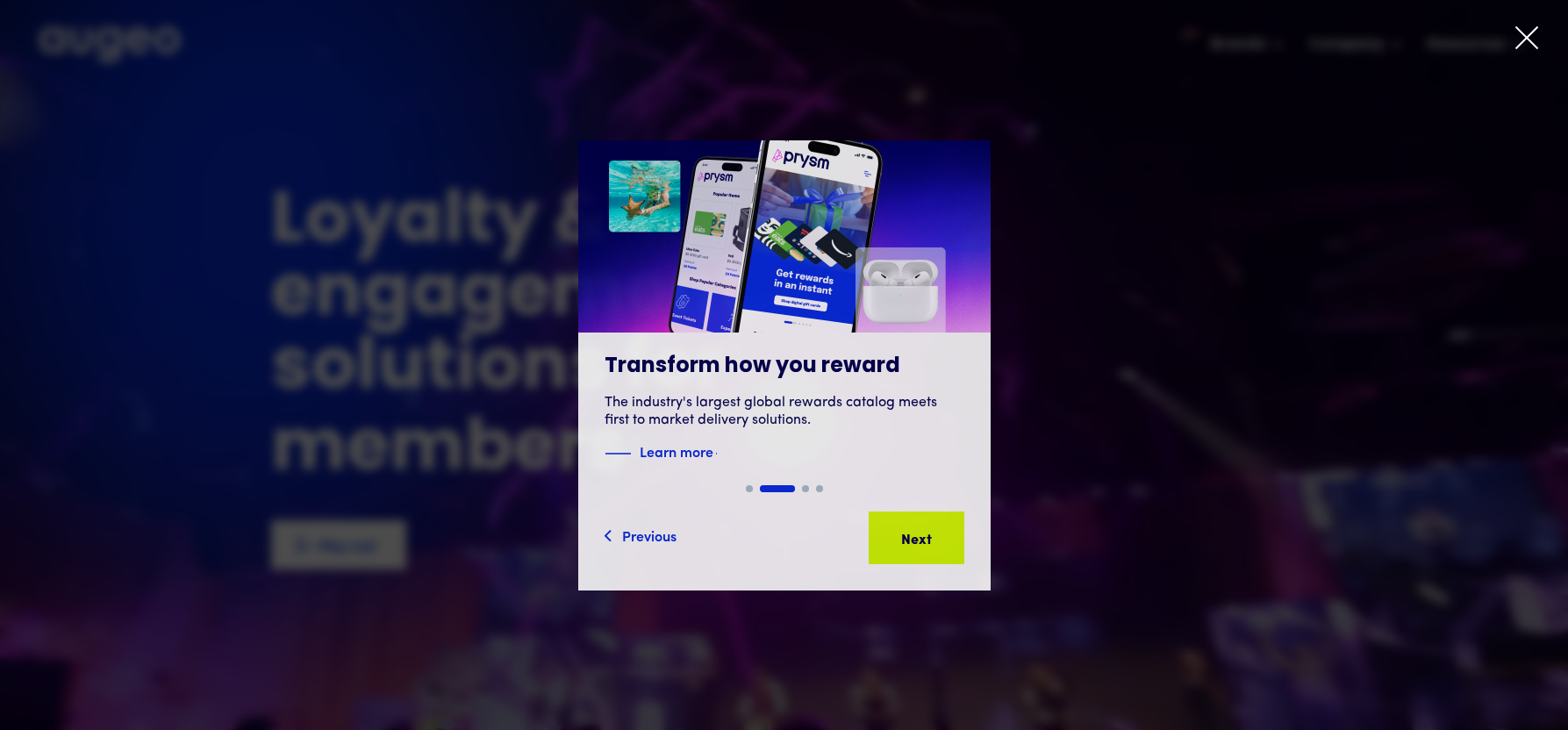
click at [1551, 49] on div at bounding box center [784, 365] width 1568 height 730
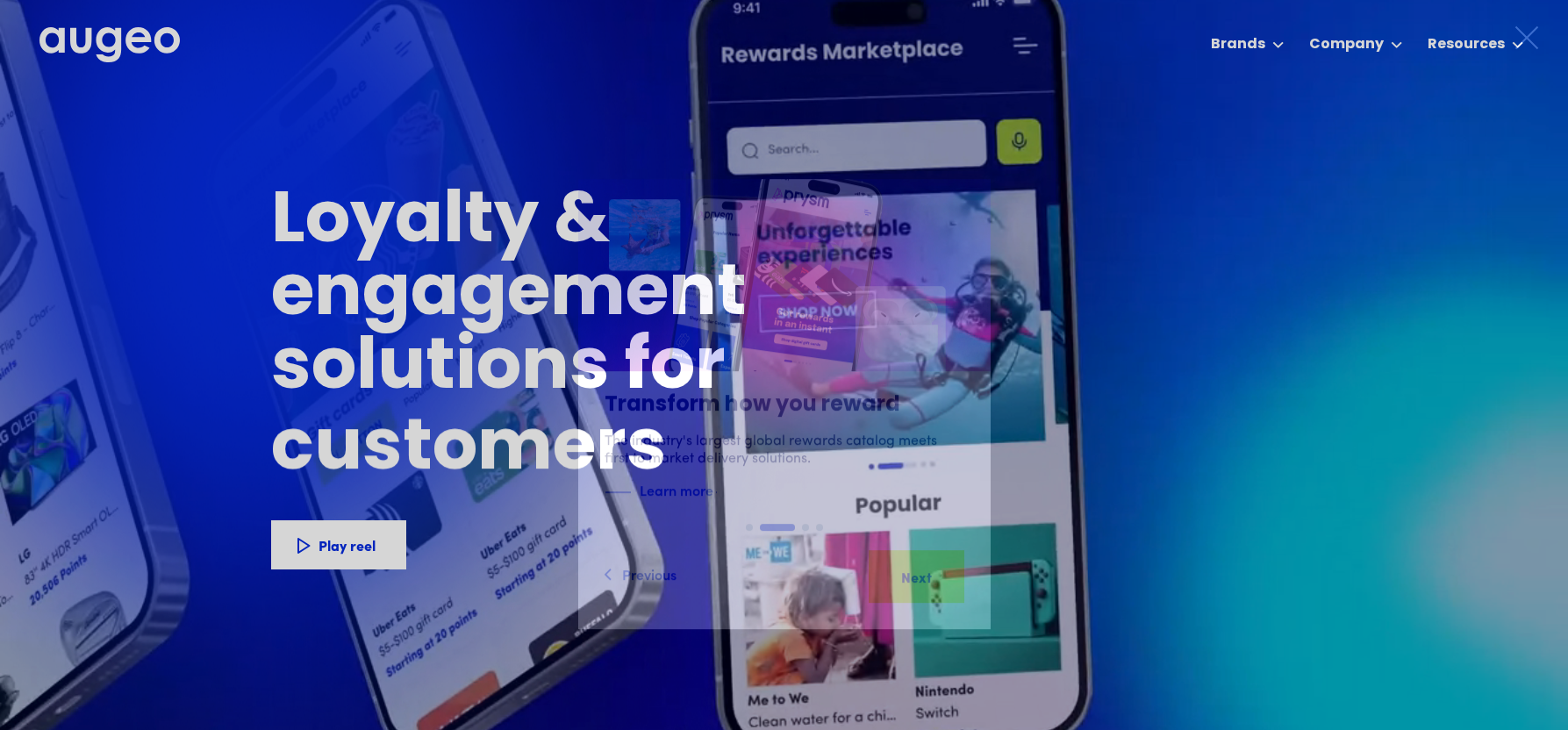
click at [1518, 43] on icon at bounding box center [1527, 38] width 27 height 27
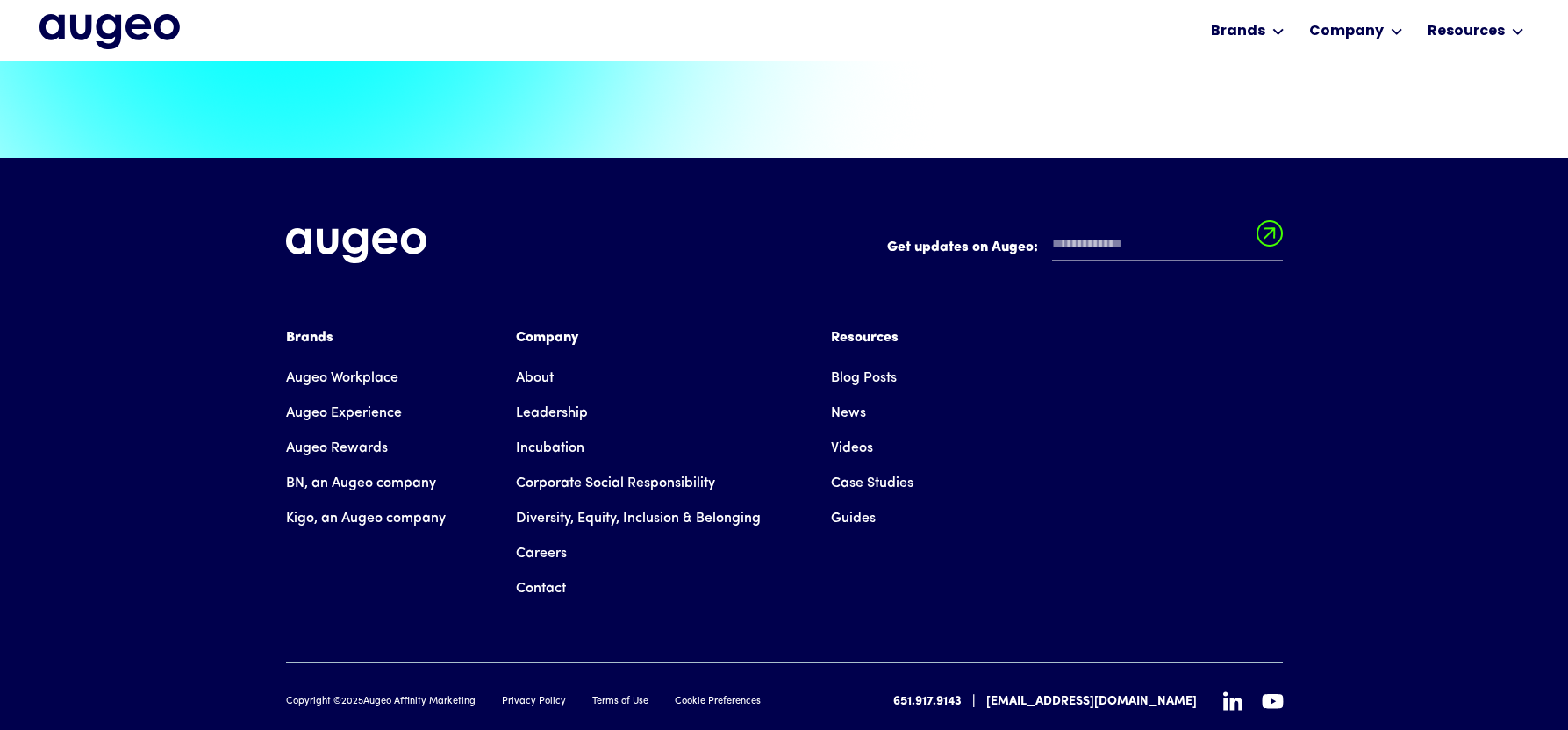
scroll to position [4005, 0]
click at [535, 536] on link "Careers" at bounding box center [541, 553] width 51 height 35
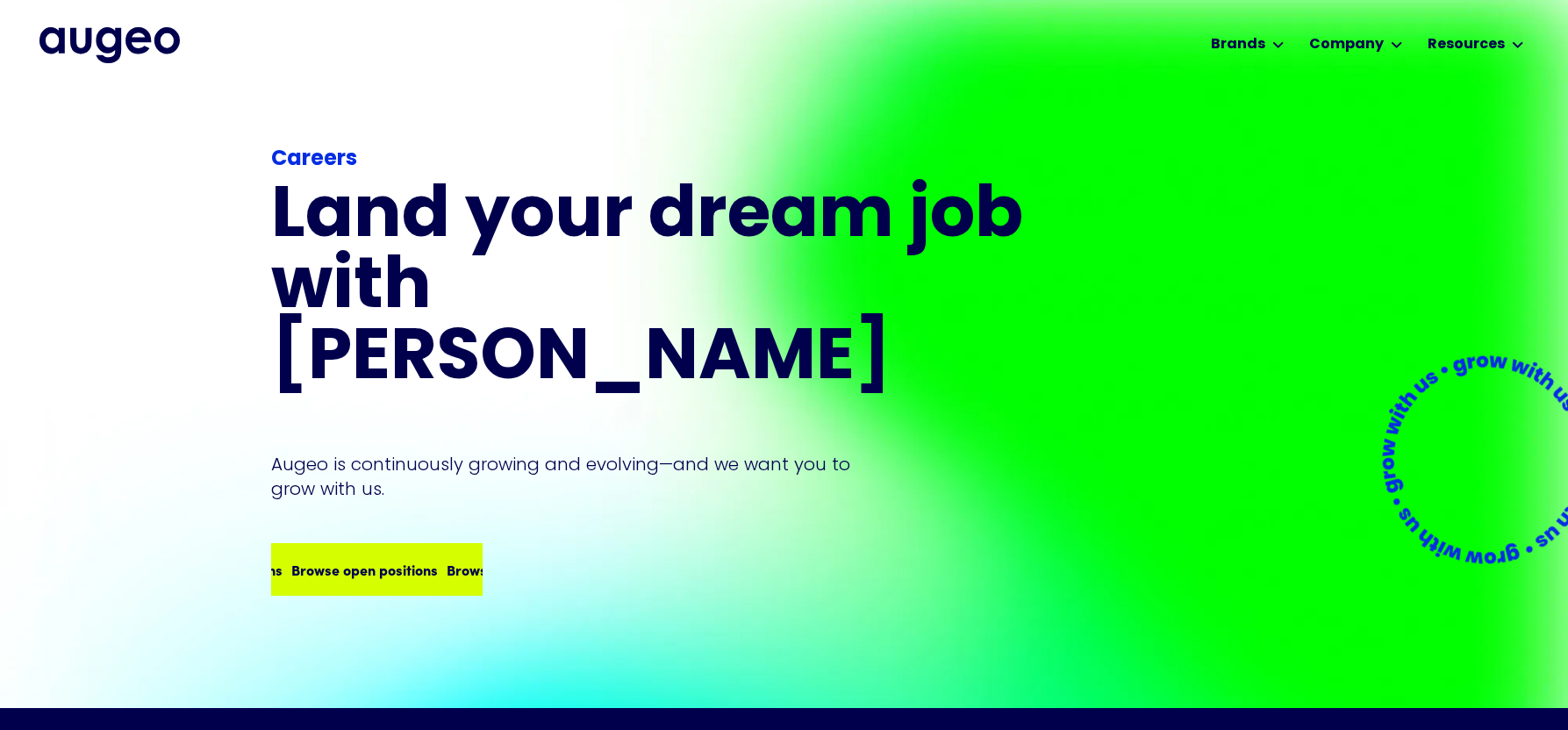
click at [409, 545] on div "Browse open positions Browse open positions Browse open positions Browse open p…" at bounding box center [377, 569] width 208 height 49
